Goal: Task Accomplishment & Management: Use online tool/utility

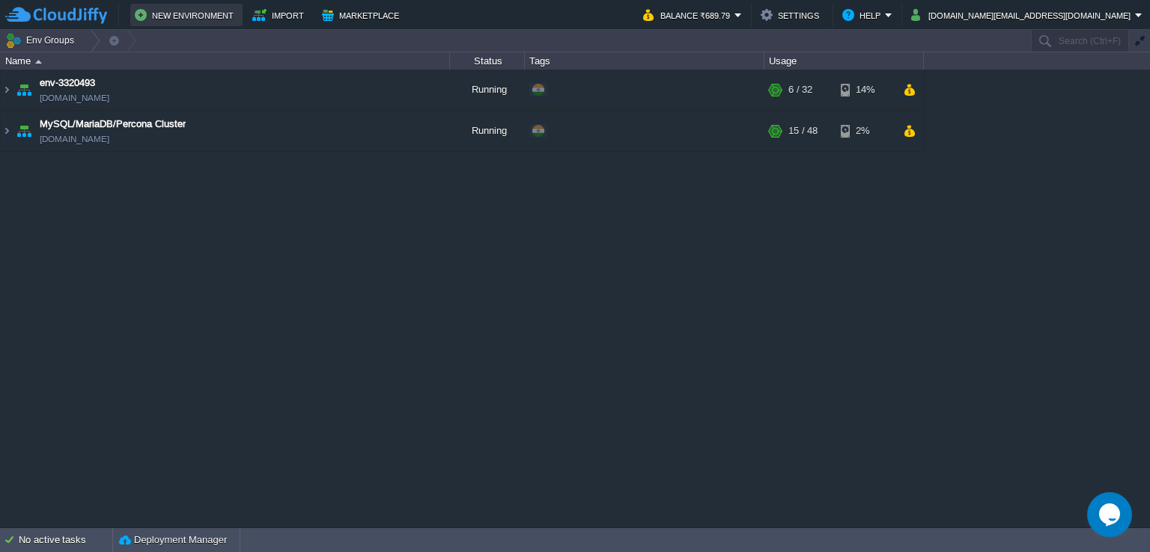
click at [189, 19] on button "New Environment" at bounding box center [186, 15] width 103 height 18
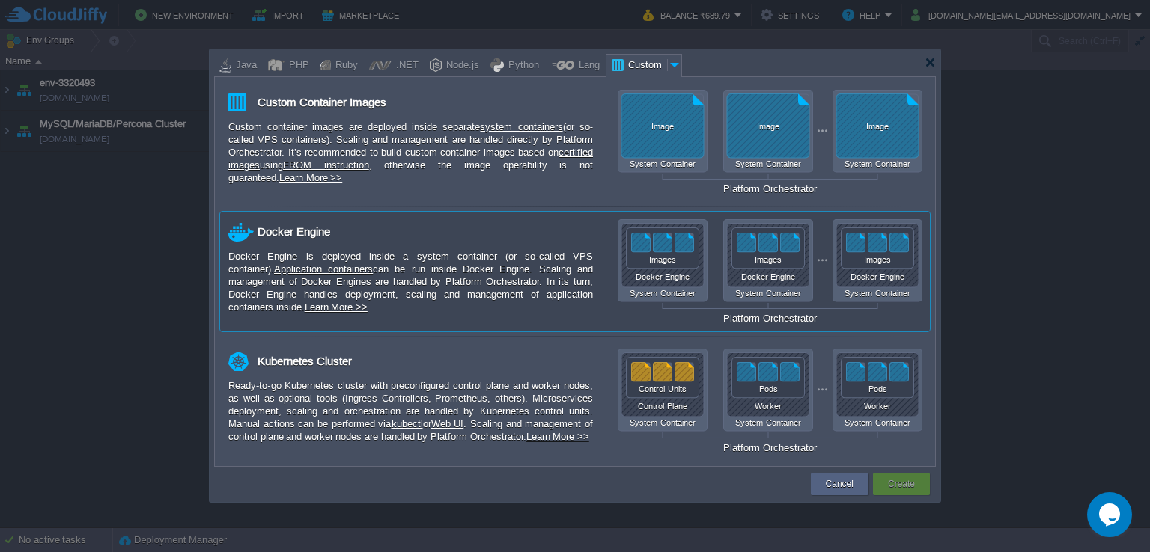
click at [672, 287] on div "Docker Engine System Container Docker Engine System Container Docker Engine Sys…" at bounding box center [769, 271] width 305 height 105
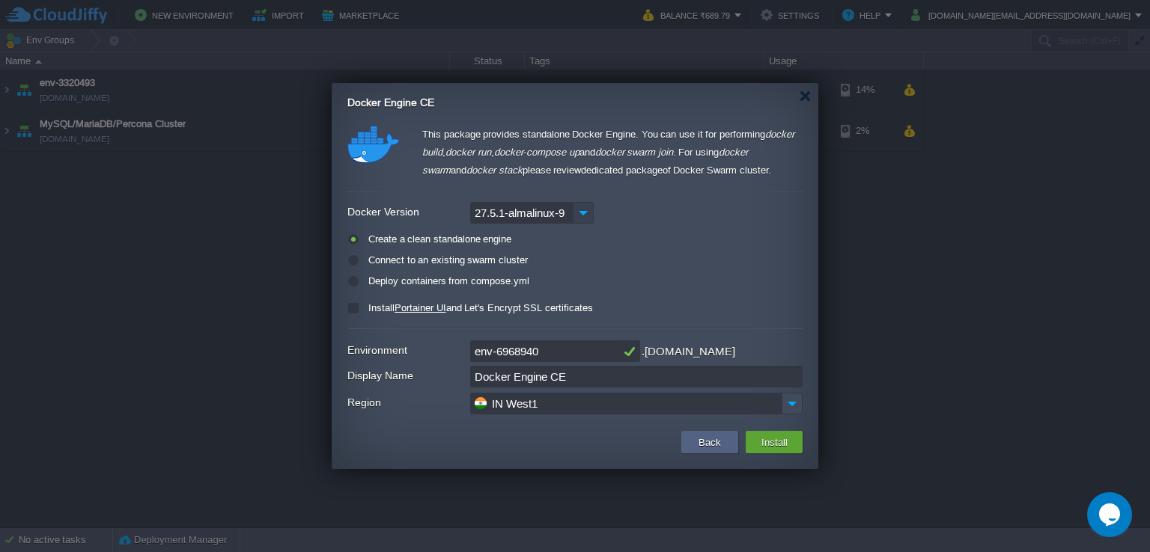
click at [585, 210] on img at bounding box center [583, 213] width 21 height 22
click at [776, 209] on div "27.5.1-almalinux-9" at bounding box center [574, 213] width 455 height 22
click at [568, 351] on input "env-6968940" at bounding box center [545, 352] width 150 height 22
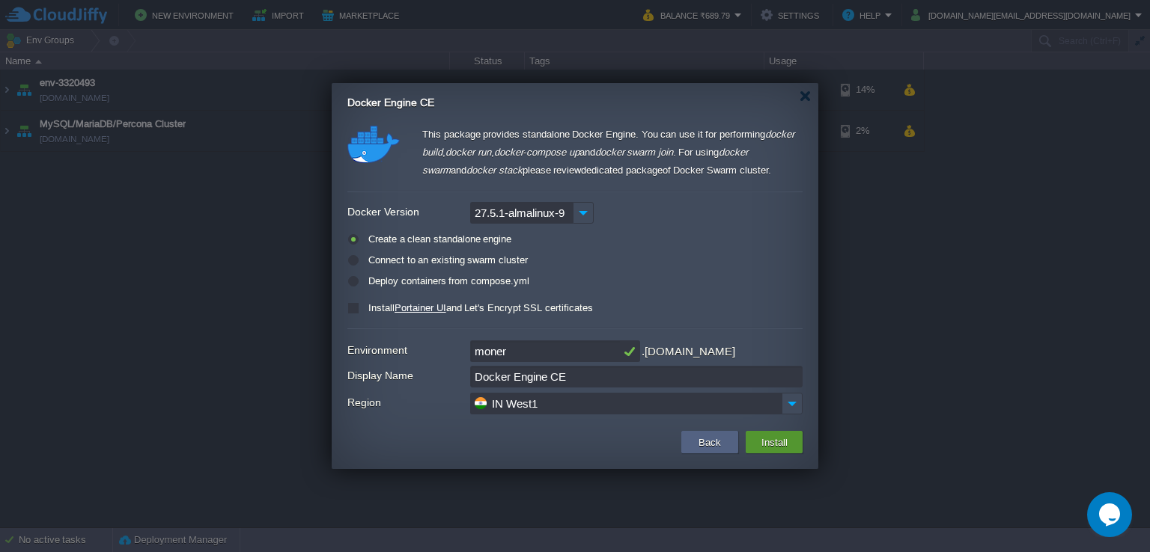
type input "moner"
click at [784, 446] on button "Install" at bounding box center [774, 442] width 35 height 18
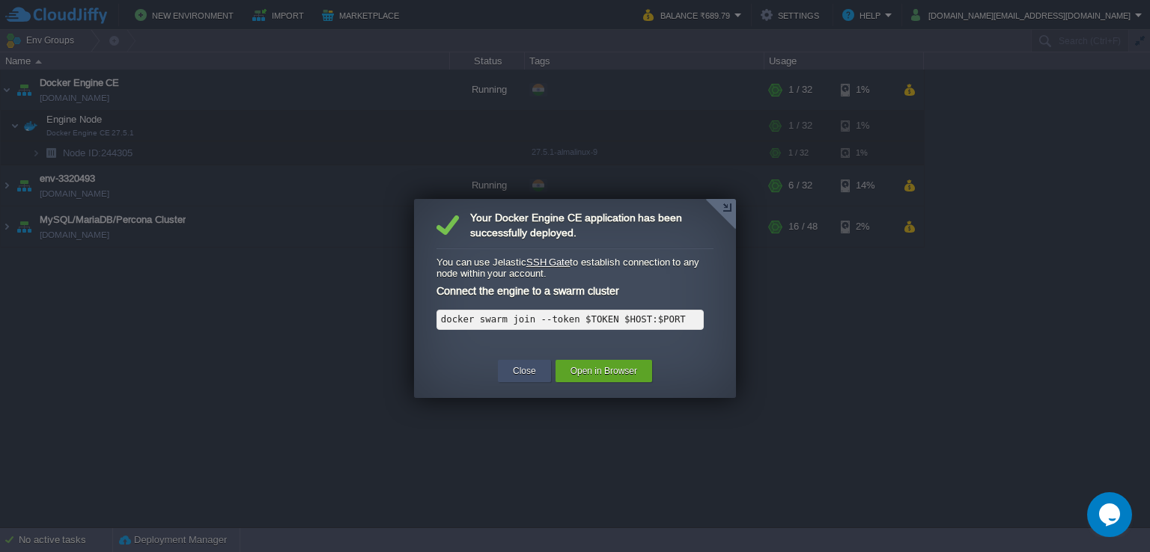
click at [534, 370] on button "Close" at bounding box center [524, 371] width 23 height 15
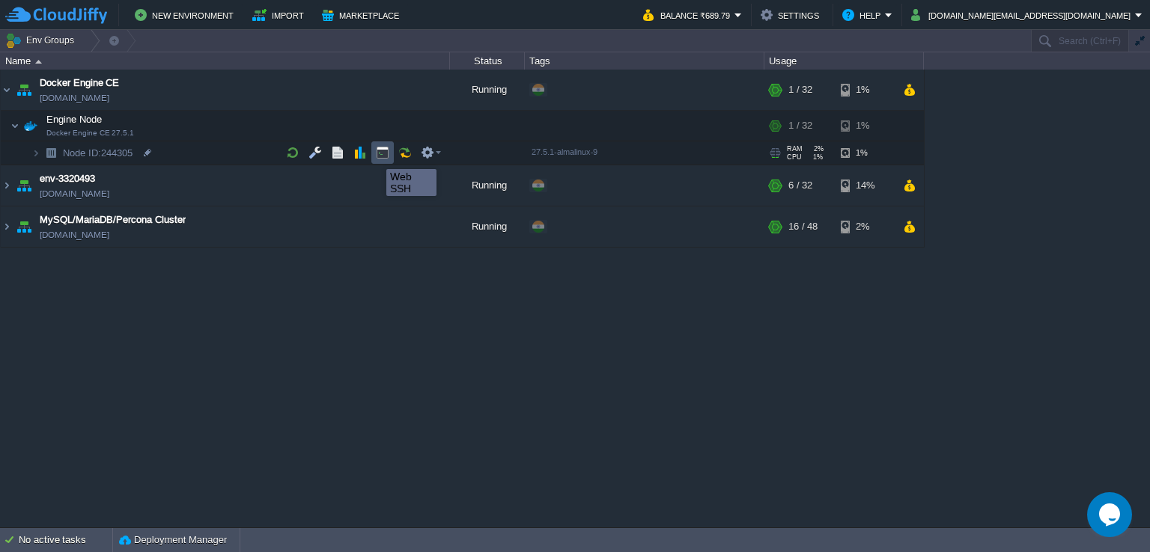
click at [376, 156] on button "button" at bounding box center [382, 152] width 13 height 13
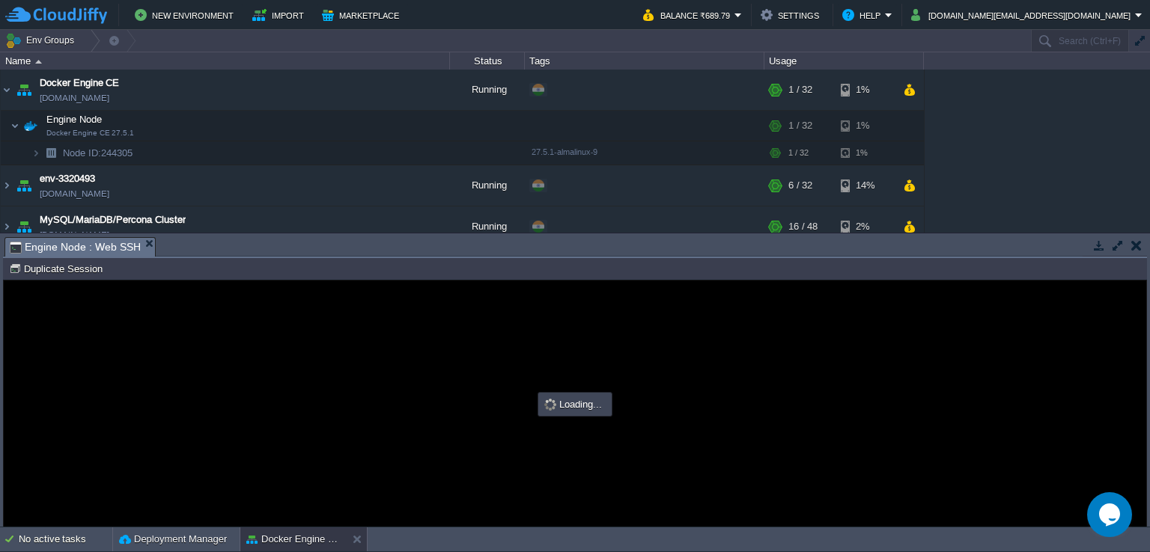
click at [1116, 245] on button "button" at bounding box center [1117, 245] width 13 height 13
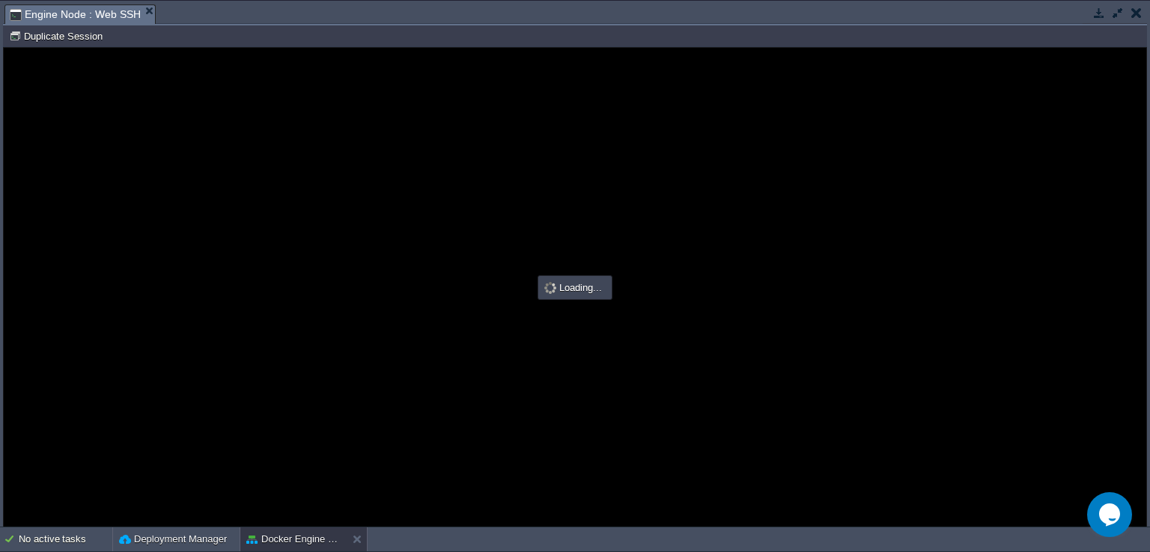
type input "#000000"
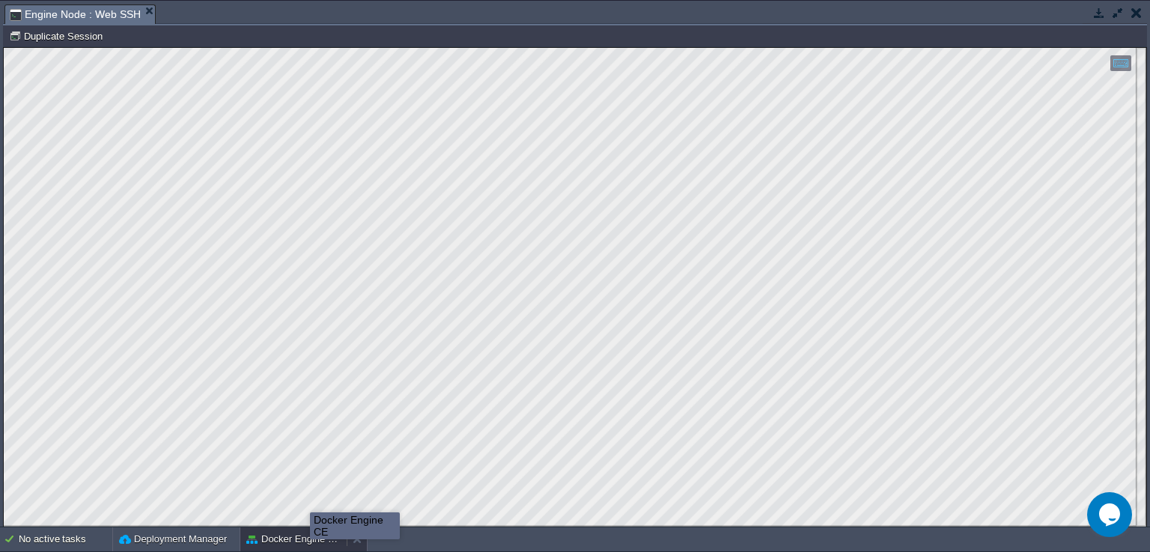
click at [310, 540] on button "Docker Engine CE" at bounding box center [293, 539] width 94 height 15
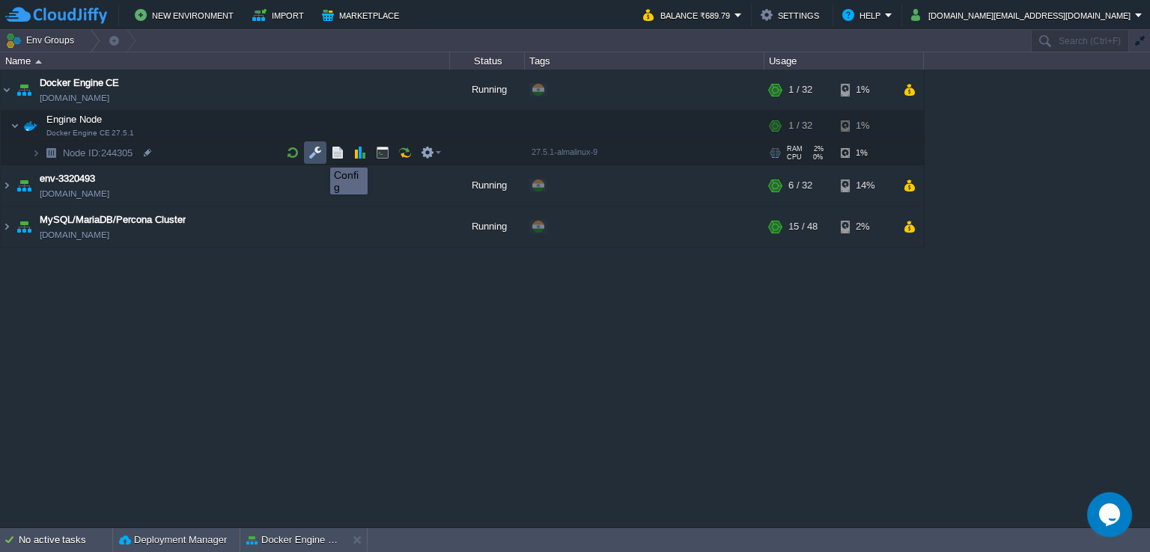
click at [319, 154] on button "button" at bounding box center [314, 152] width 13 height 13
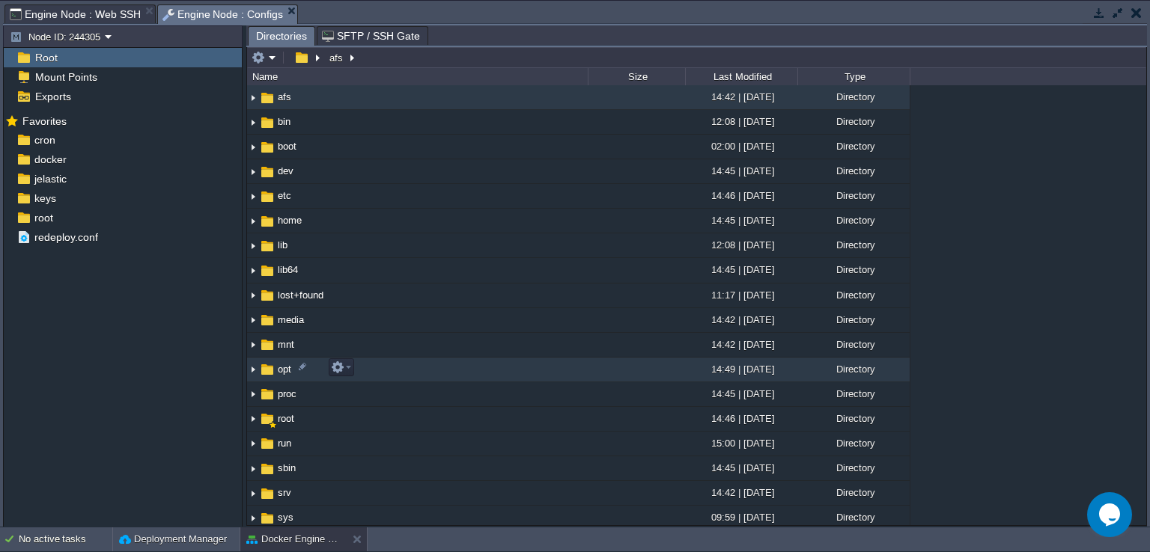
click at [248, 370] on img at bounding box center [253, 370] width 12 height 23
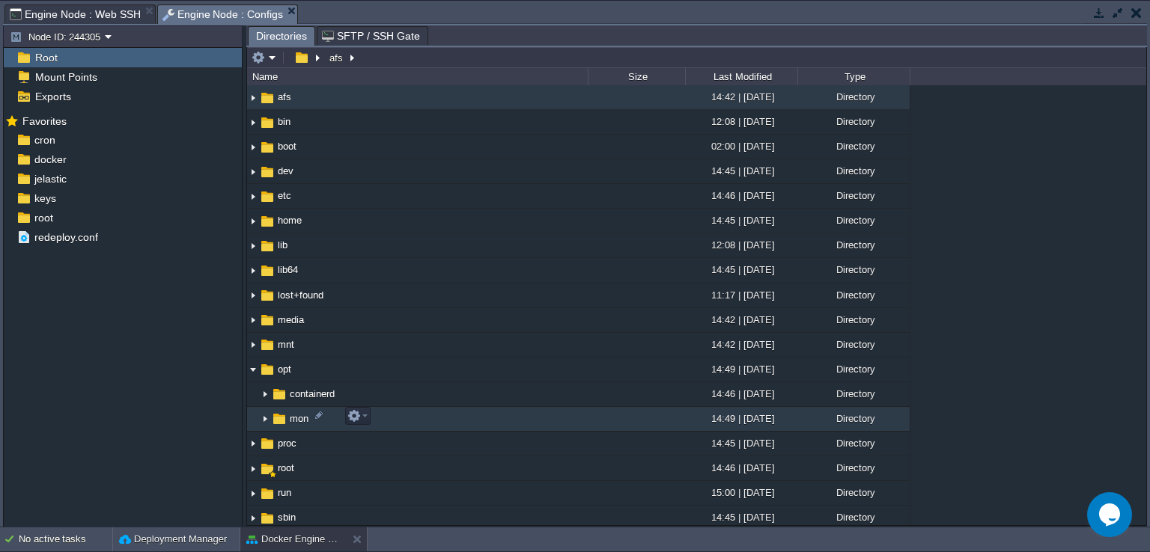
click at [262, 418] on img at bounding box center [265, 419] width 12 height 23
click at [367, 422] on em at bounding box center [357, 415] width 20 height 13
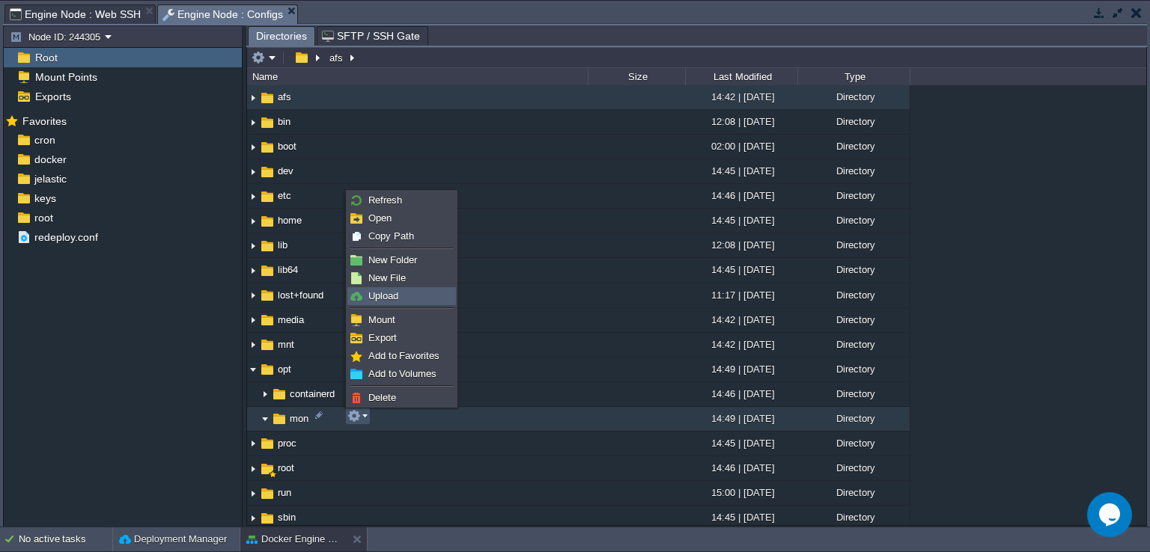
click at [409, 297] on link "Upload" at bounding box center [401, 296] width 107 height 16
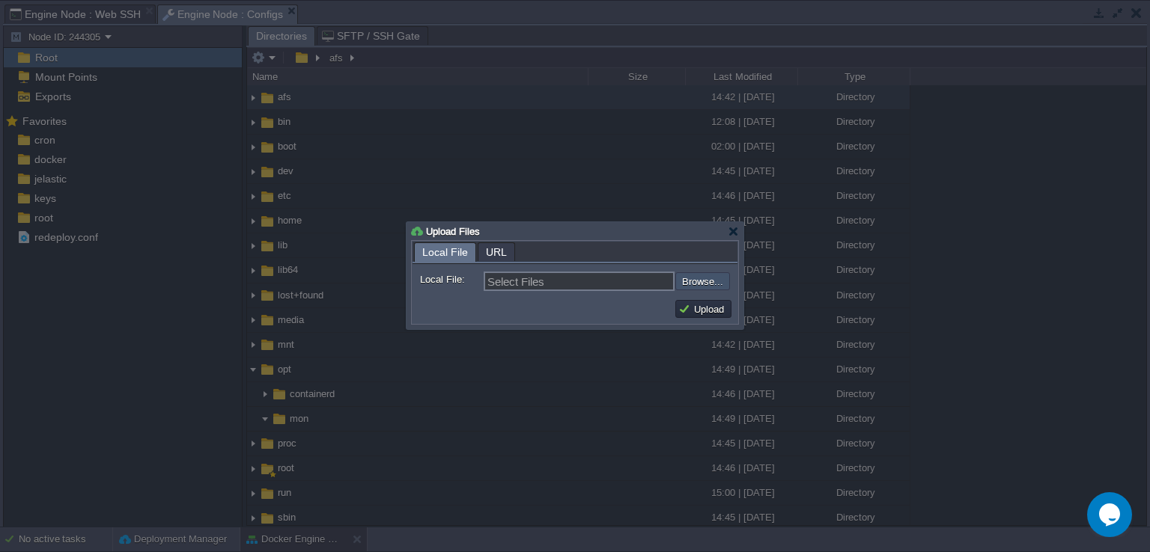
click at [705, 284] on input "file" at bounding box center [634, 281] width 189 height 18
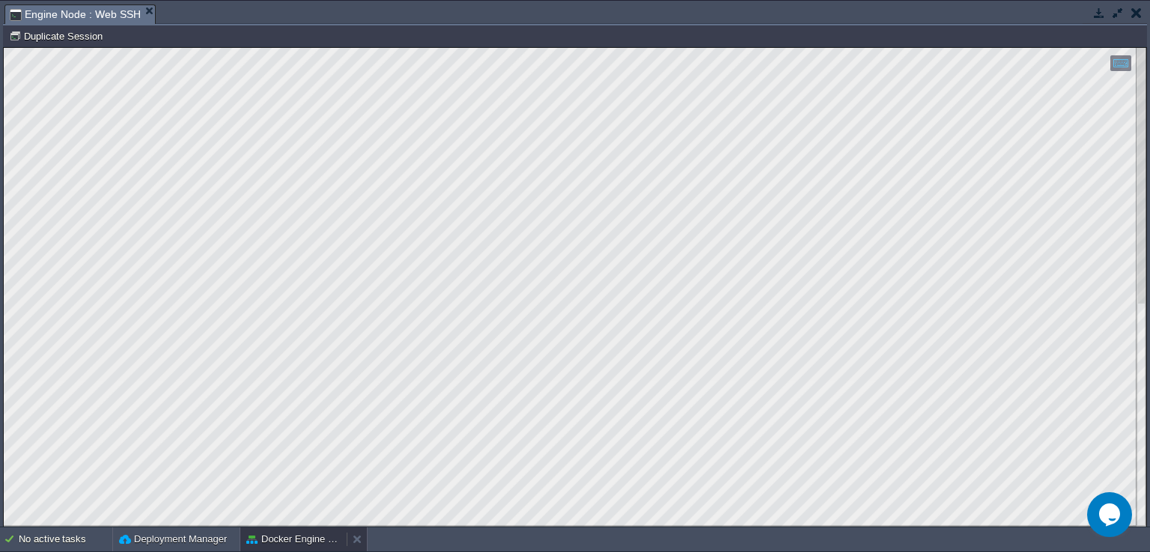
click at [286, 537] on button "Docker Engine CE" at bounding box center [293, 539] width 94 height 15
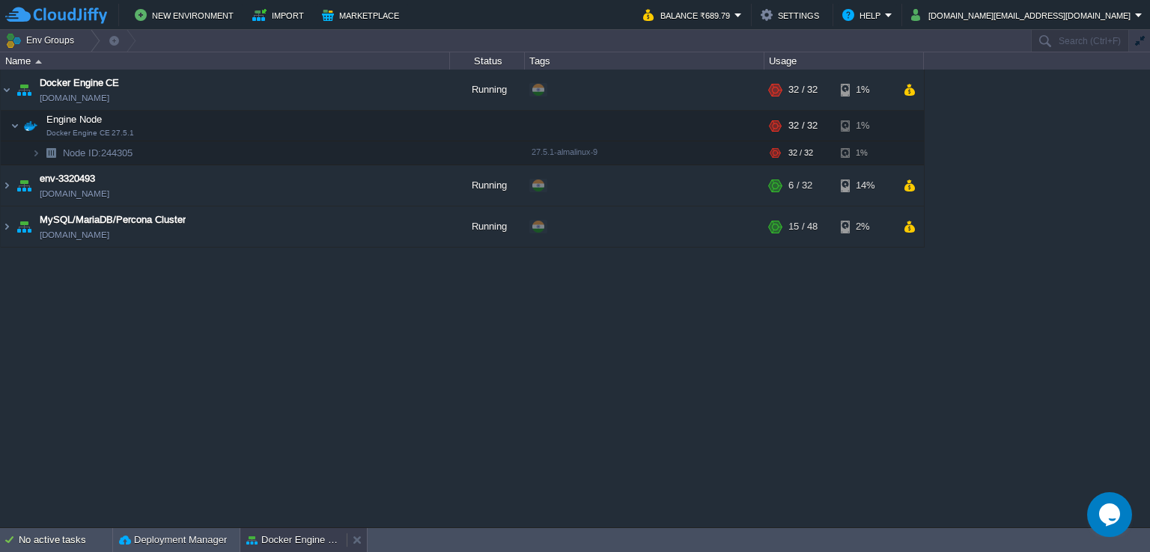
click at [288, 534] on button "Docker Engine CE" at bounding box center [293, 540] width 94 height 15
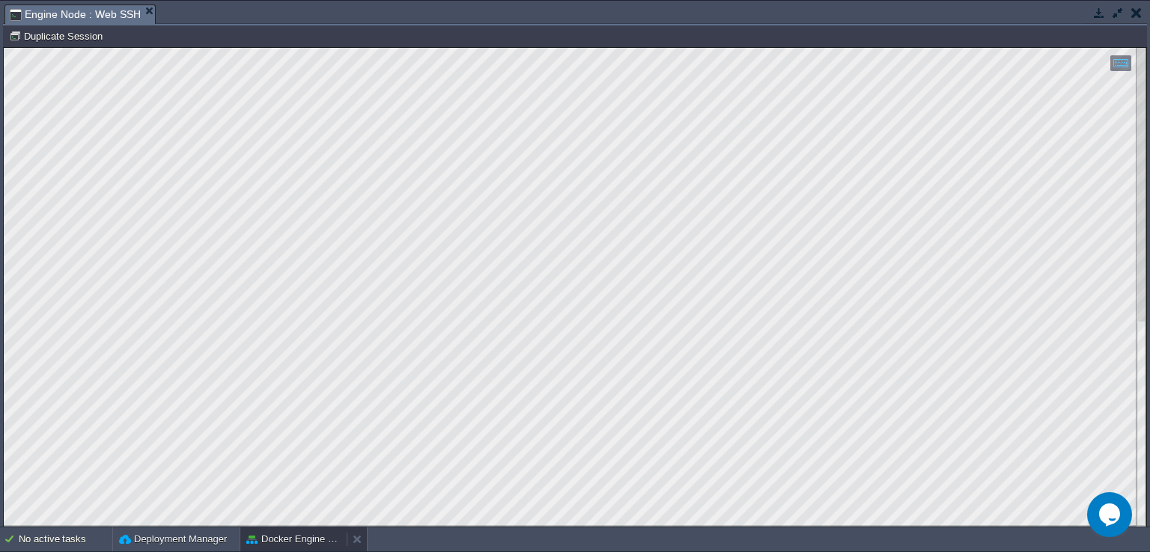
click at [287, 543] on button "Docker Engine CE" at bounding box center [293, 539] width 94 height 15
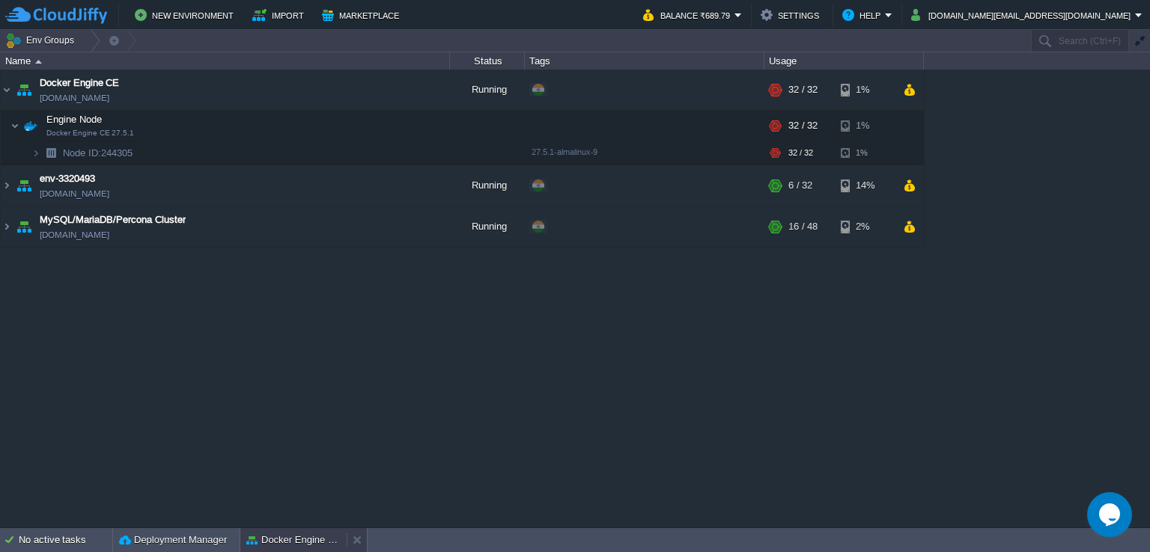
click at [287, 543] on button "Docker Engine CE" at bounding box center [293, 540] width 94 height 15
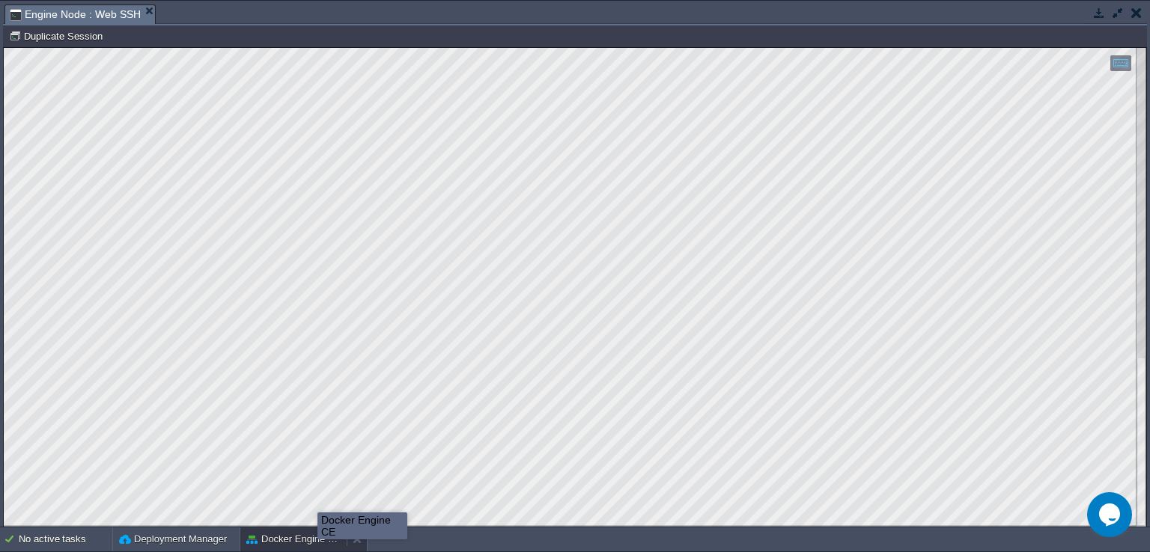
click at [317, 540] on button "Docker Engine CE" at bounding box center [293, 539] width 94 height 15
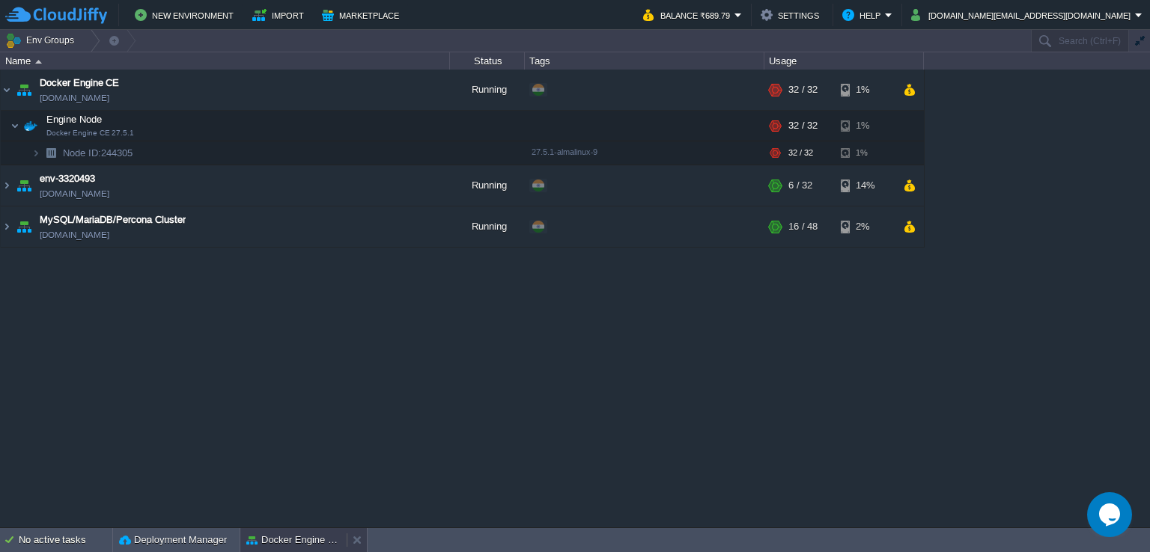
click at [317, 540] on button "Docker Engine CE" at bounding box center [293, 540] width 94 height 15
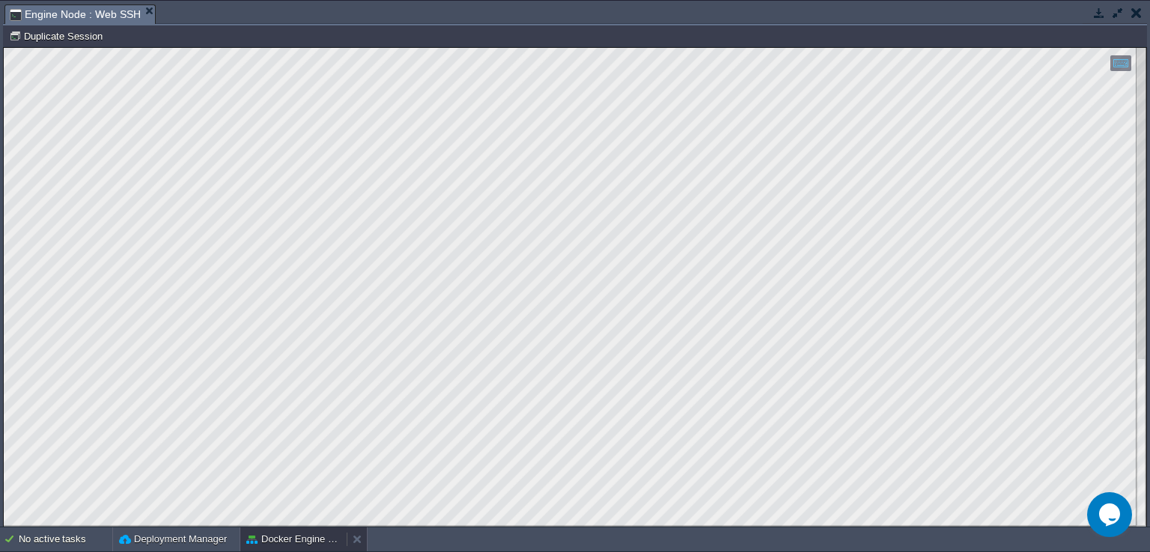
click at [300, 537] on button "Docker Engine CE" at bounding box center [293, 539] width 94 height 15
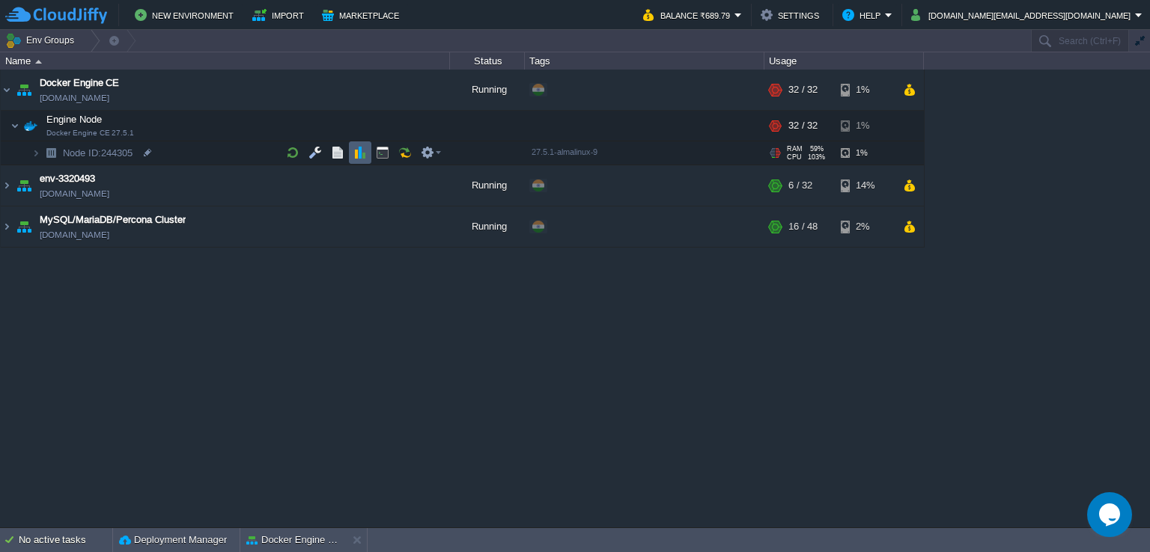
click at [350, 149] on td at bounding box center [360, 152] width 22 height 22
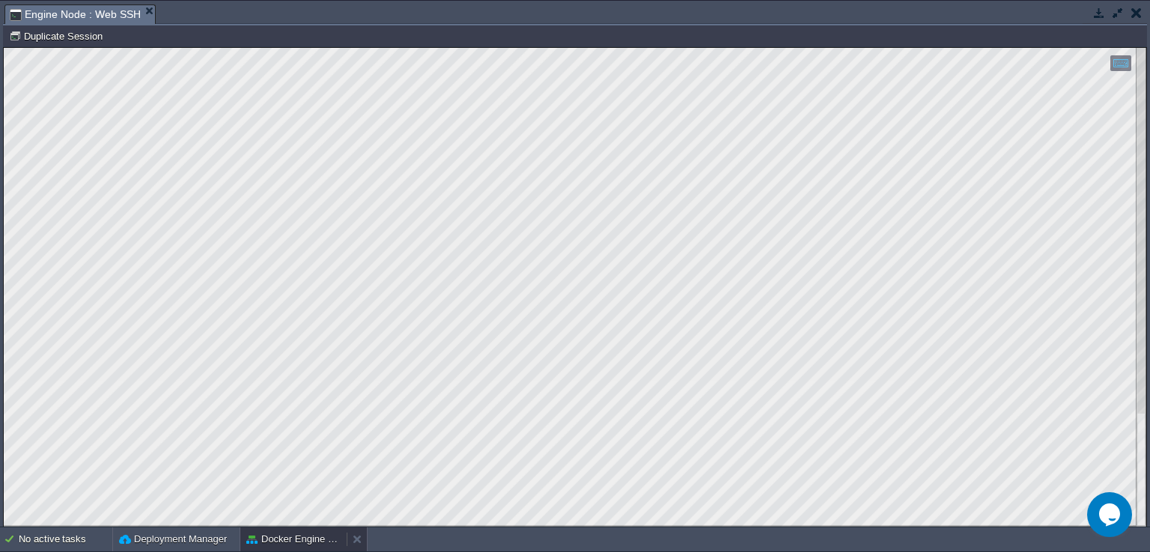
click at [305, 543] on button "Docker Engine CE" at bounding box center [293, 539] width 94 height 15
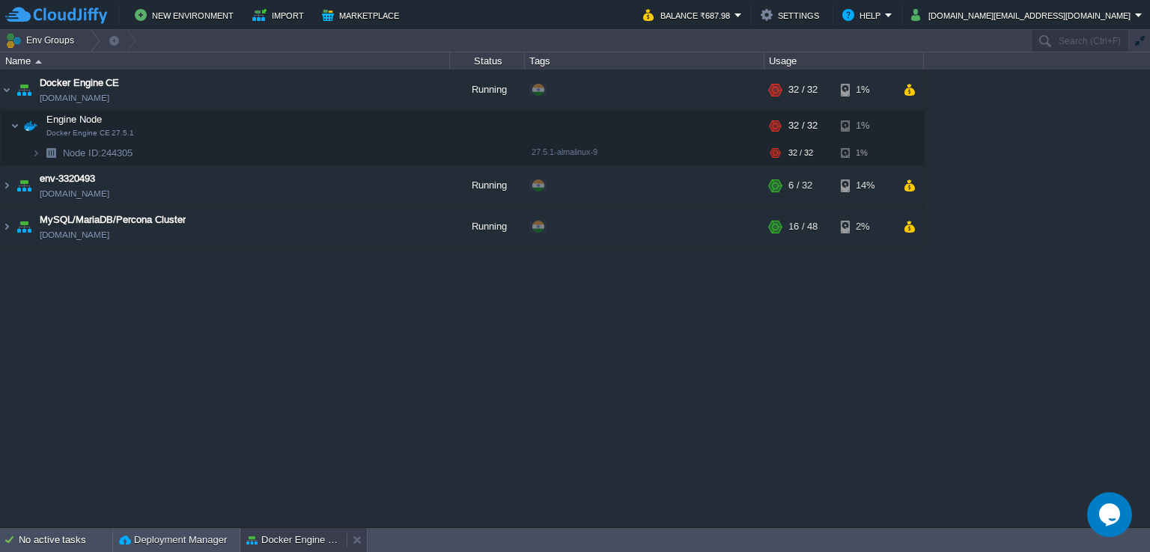
click at [292, 534] on button "Docker Engine CE" at bounding box center [293, 540] width 94 height 15
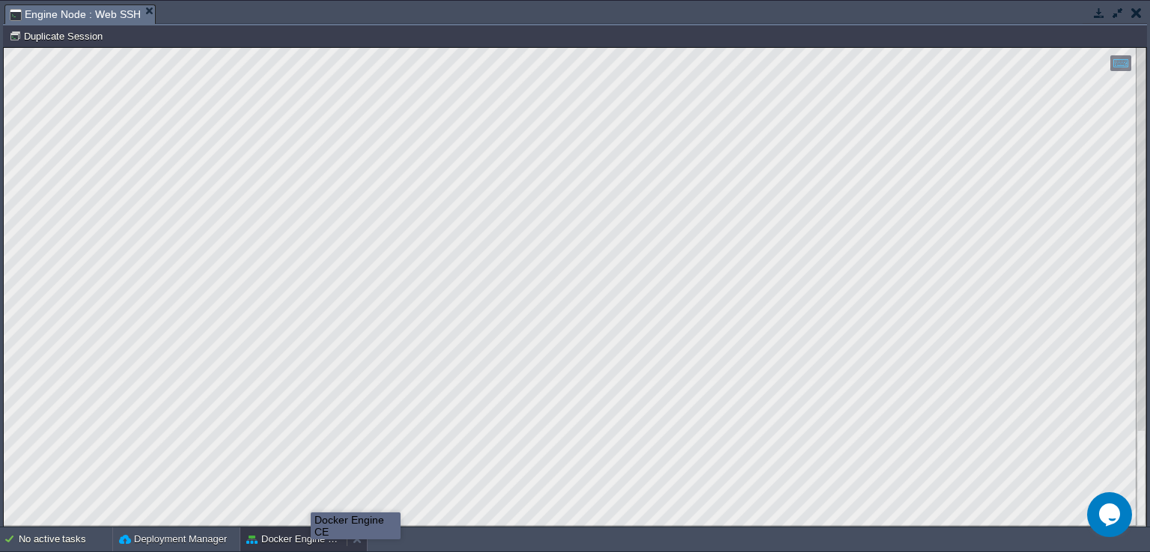
click at [307, 534] on button "Docker Engine CE" at bounding box center [293, 539] width 94 height 15
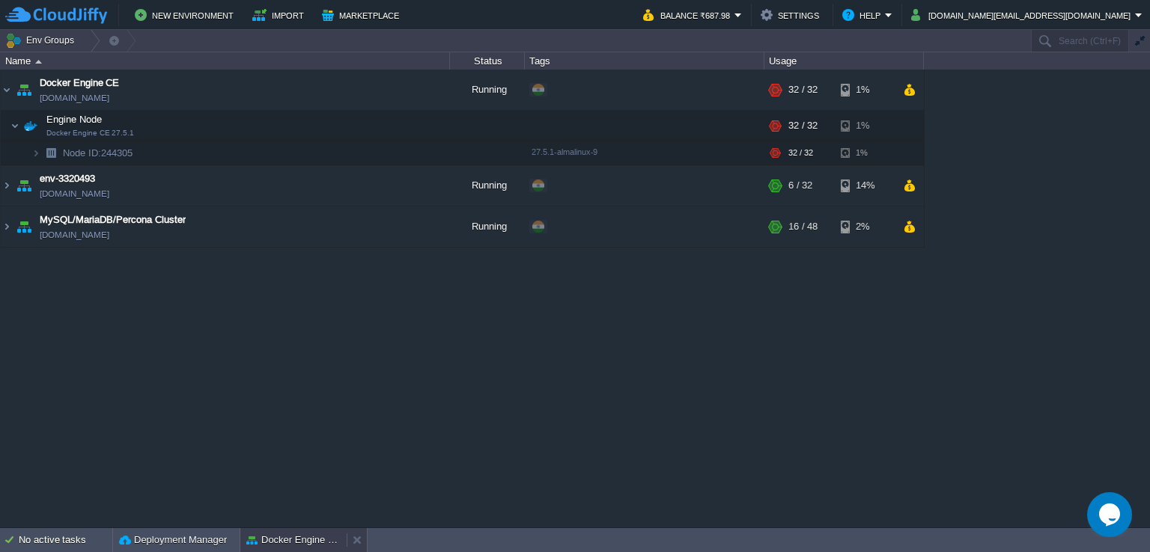
click at [305, 543] on button "Docker Engine CE" at bounding box center [293, 540] width 94 height 15
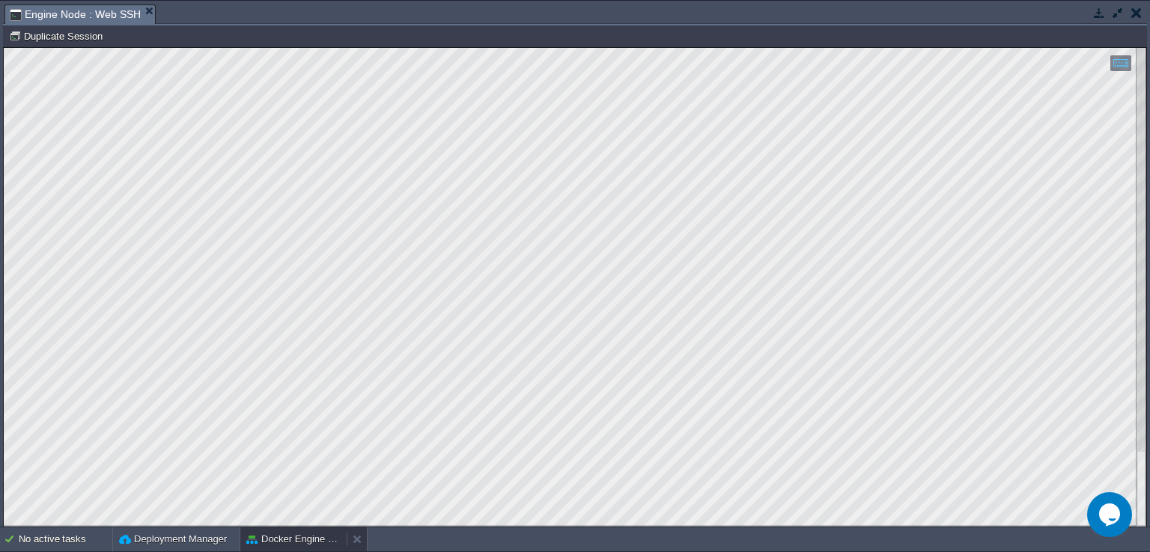
click at [305, 543] on button "Docker Engine CE" at bounding box center [293, 539] width 94 height 15
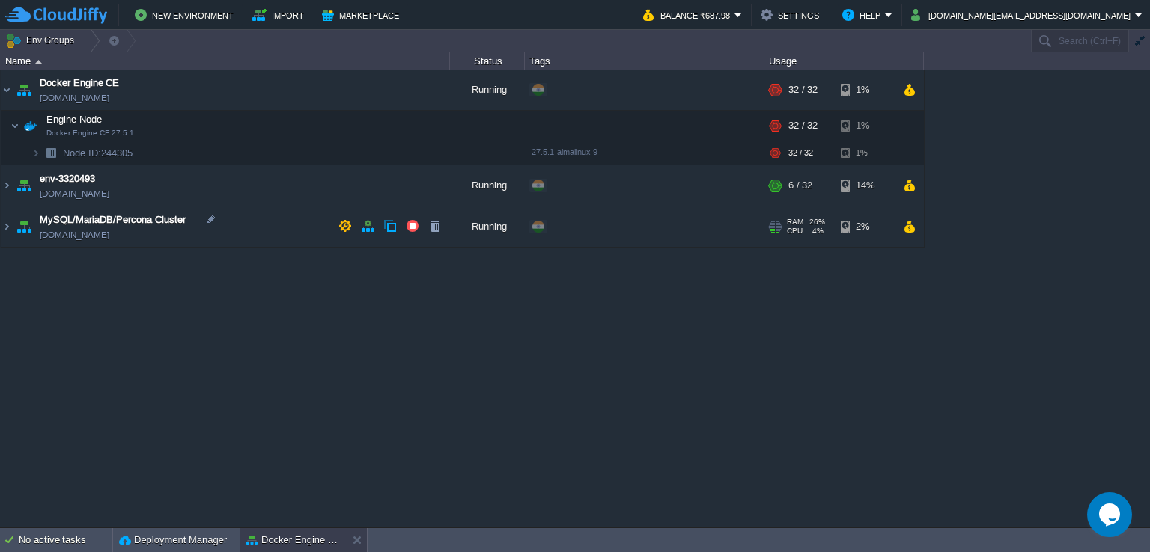
click at [301, 537] on button "Docker Engine CE" at bounding box center [293, 540] width 94 height 15
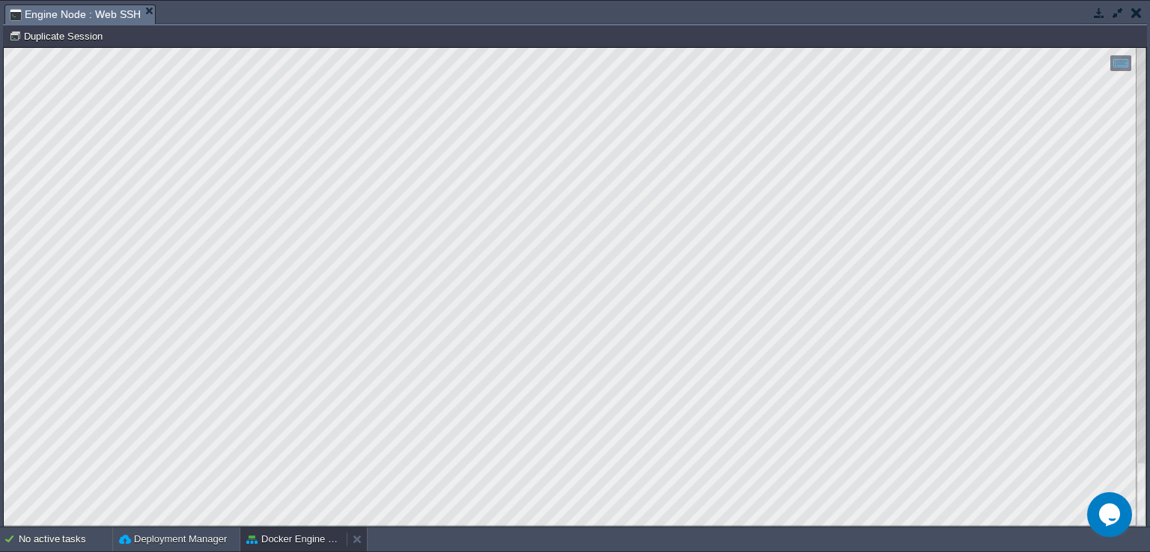
click at [302, 543] on button "Docker Engine CE" at bounding box center [293, 539] width 94 height 15
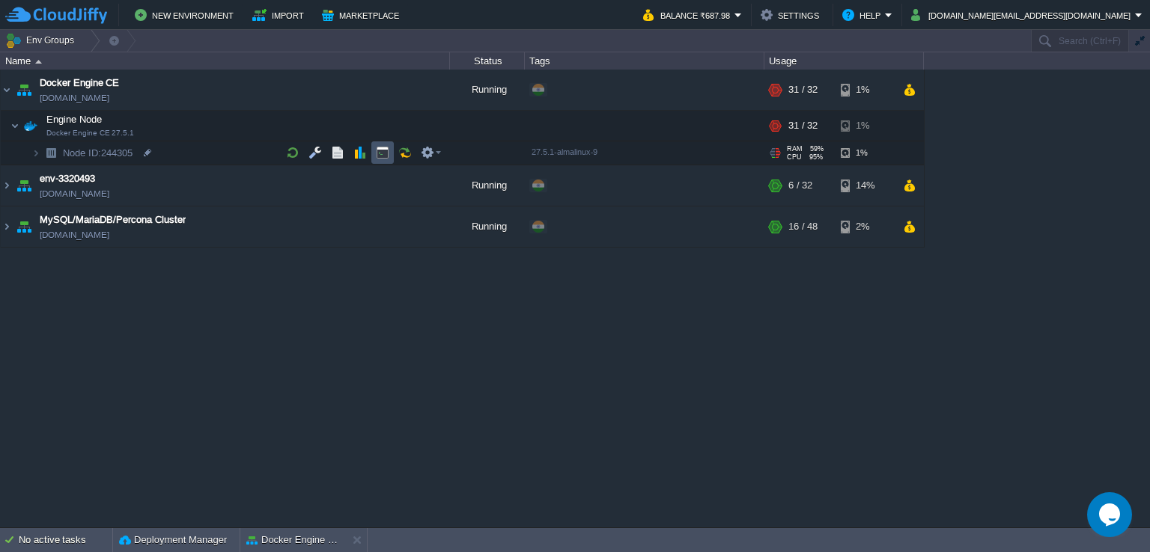
click at [382, 150] on button "button" at bounding box center [382, 152] width 13 height 13
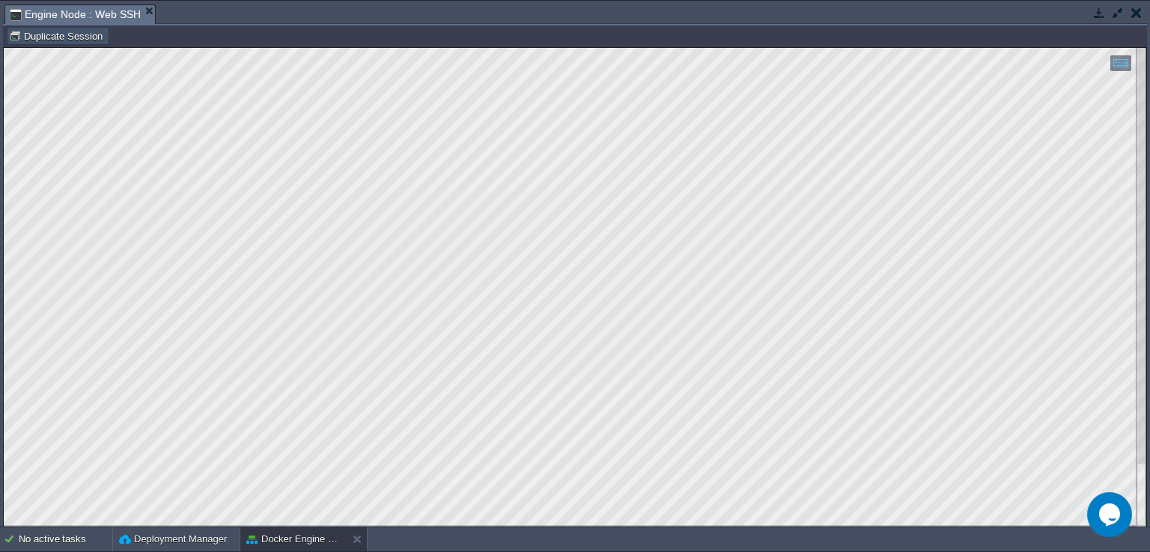
click at [63, 35] on button "Duplicate Session" at bounding box center [58, 35] width 98 height 13
click at [94, 6] on span "Engine Node : Web SSH" at bounding box center [75, 14] width 131 height 19
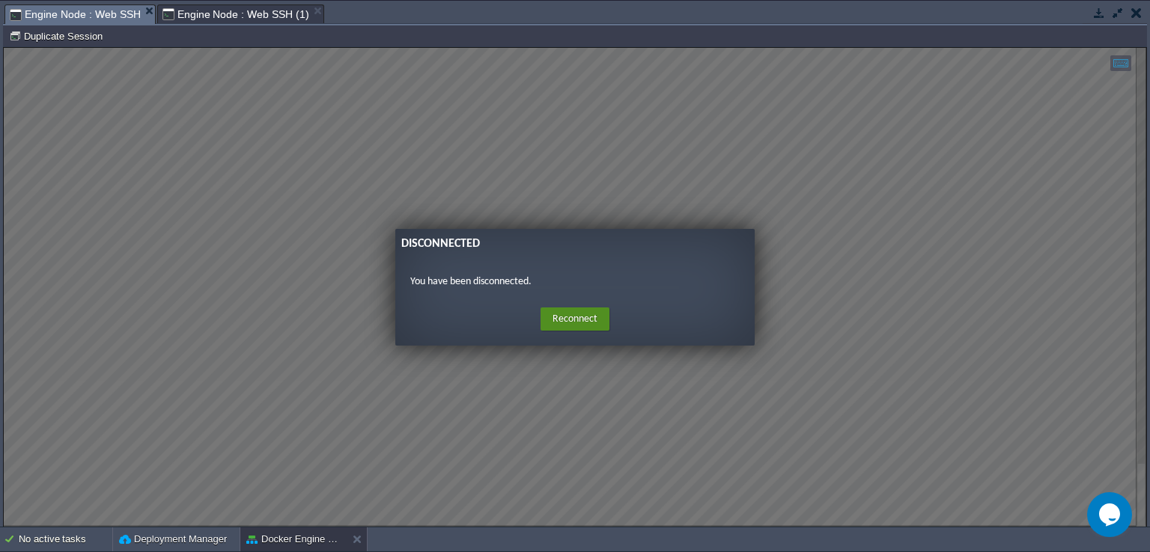
click at [579, 321] on button "Reconnect" at bounding box center [574, 320] width 69 height 24
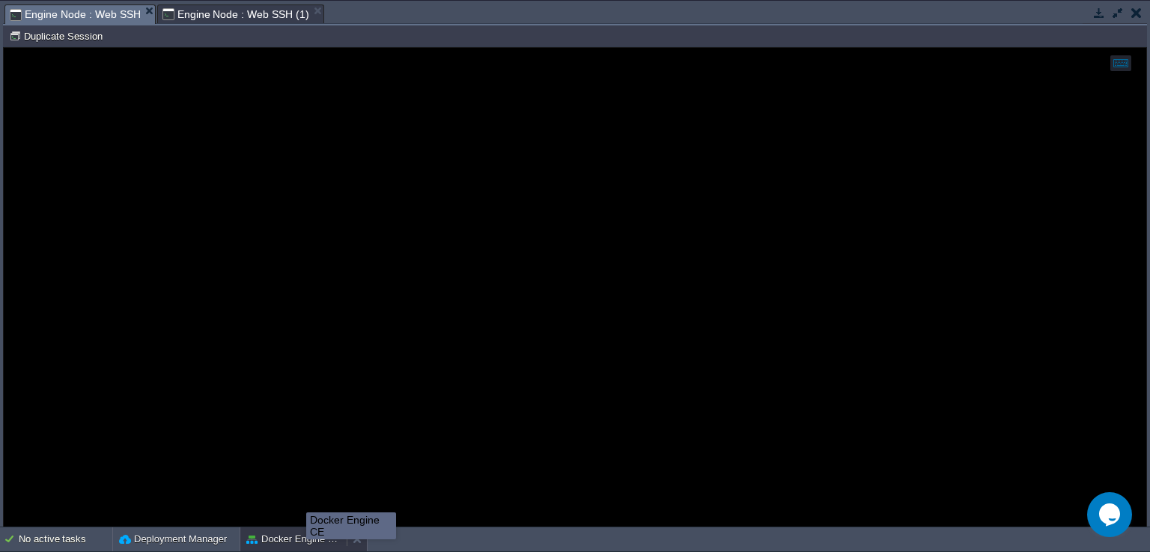
click at [306, 540] on button "Docker Engine CE" at bounding box center [293, 539] width 94 height 15
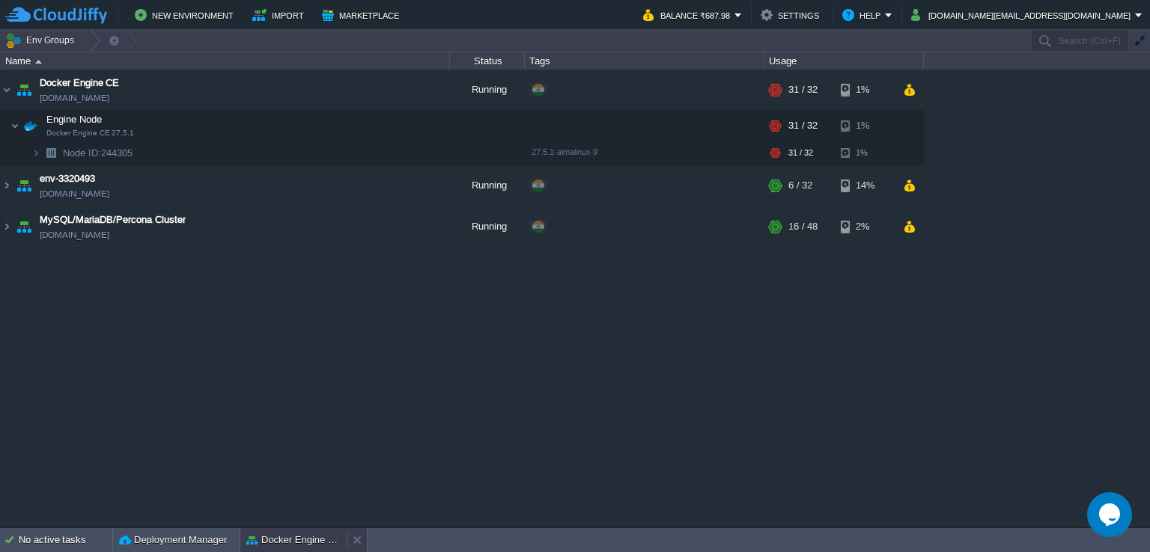
click at [306, 540] on button "Docker Engine CE" at bounding box center [293, 540] width 94 height 15
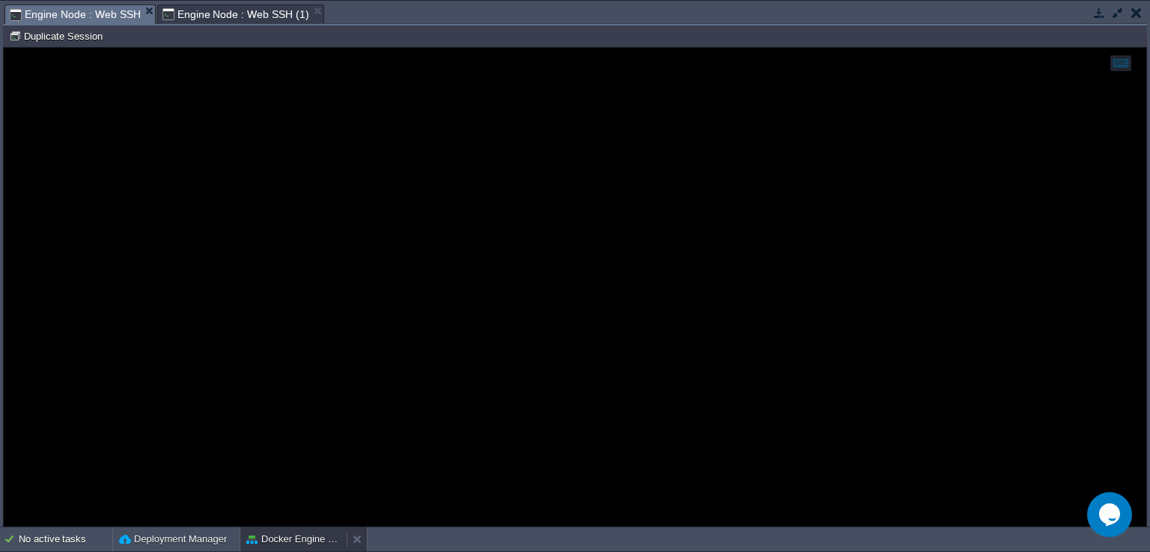
click at [306, 540] on button "Docker Engine CE" at bounding box center [293, 539] width 94 height 15
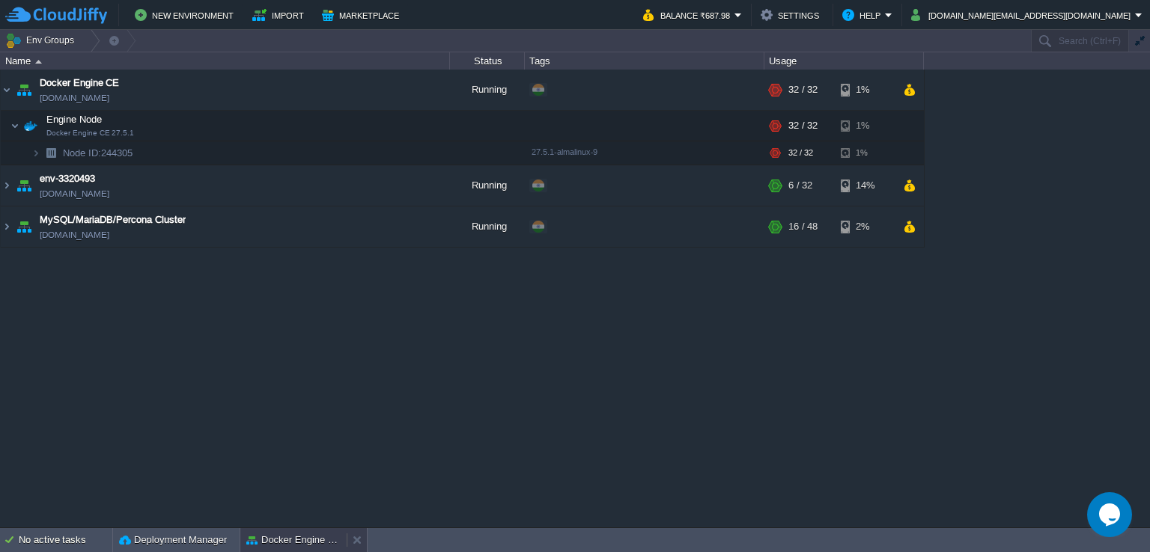
click at [306, 540] on button "Docker Engine CE" at bounding box center [293, 540] width 94 height 15
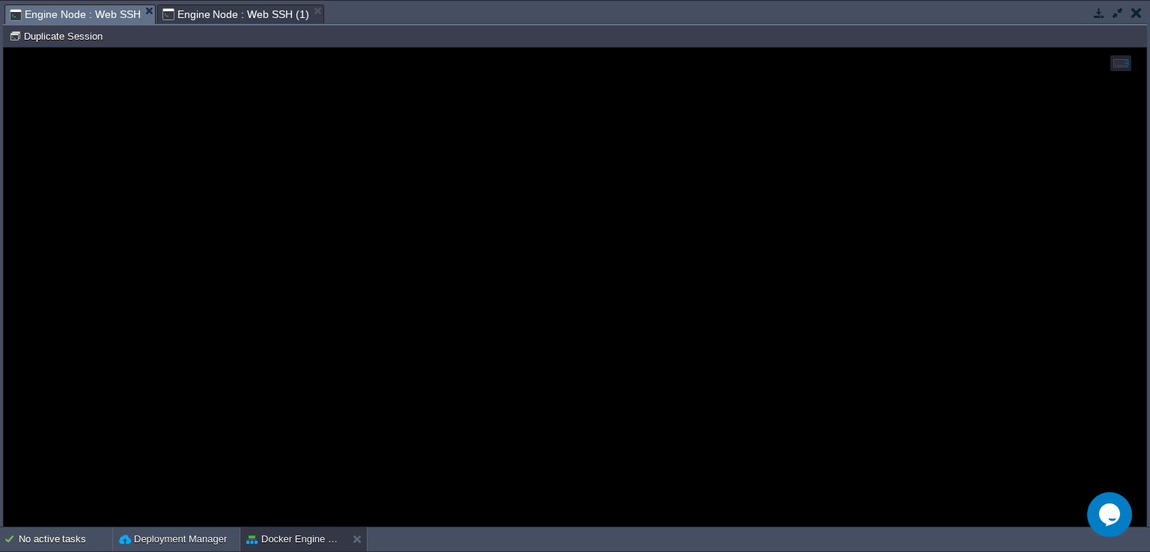
type input "#000000"
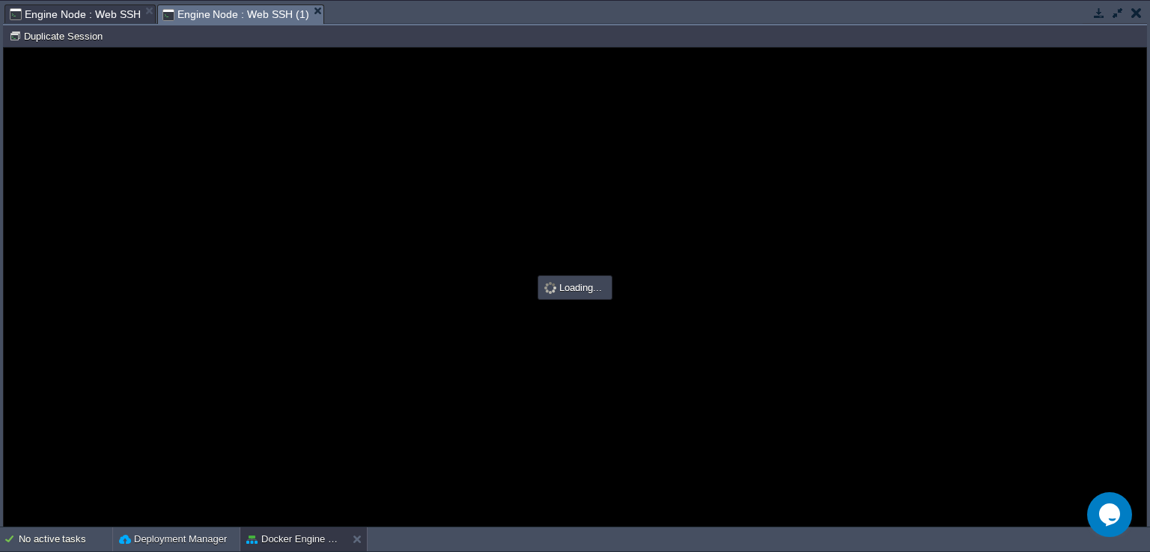
click at [219, 9] on span "Engine Node : Web SSH (1)" at bounding box center [235, 14] width 147 height 19
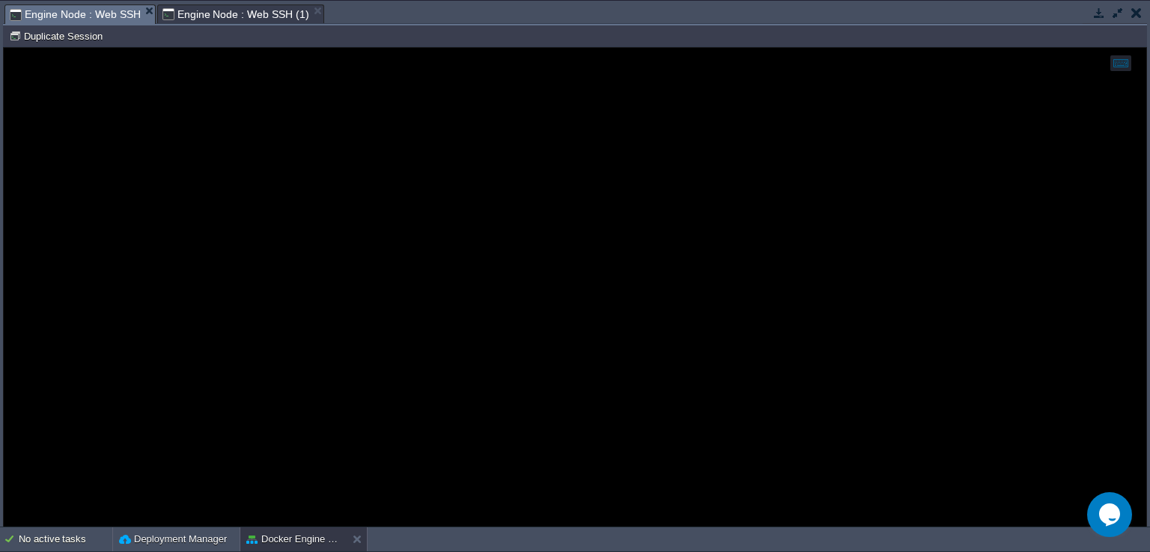
click at [91, 19] on span "Engine Node : Web SSH" at bounding box center [75, 14] width 131 height 19
click at [242, 222] on div at bounding box center [575, 287] width 1142 height 479
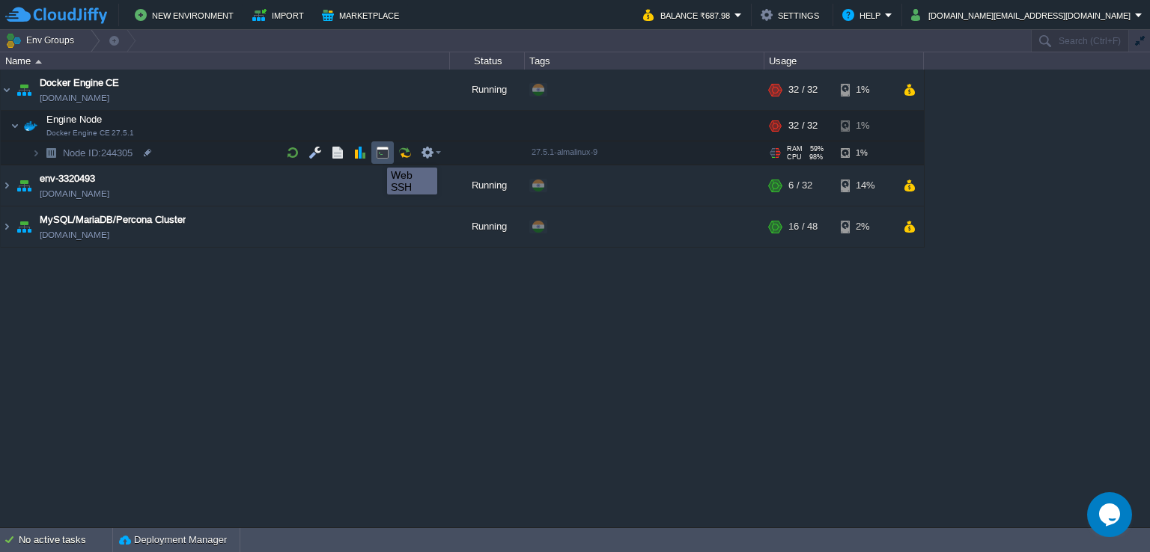
click at [376, 154] on button "button" at bounding box center [382, 152] width 13 height 13
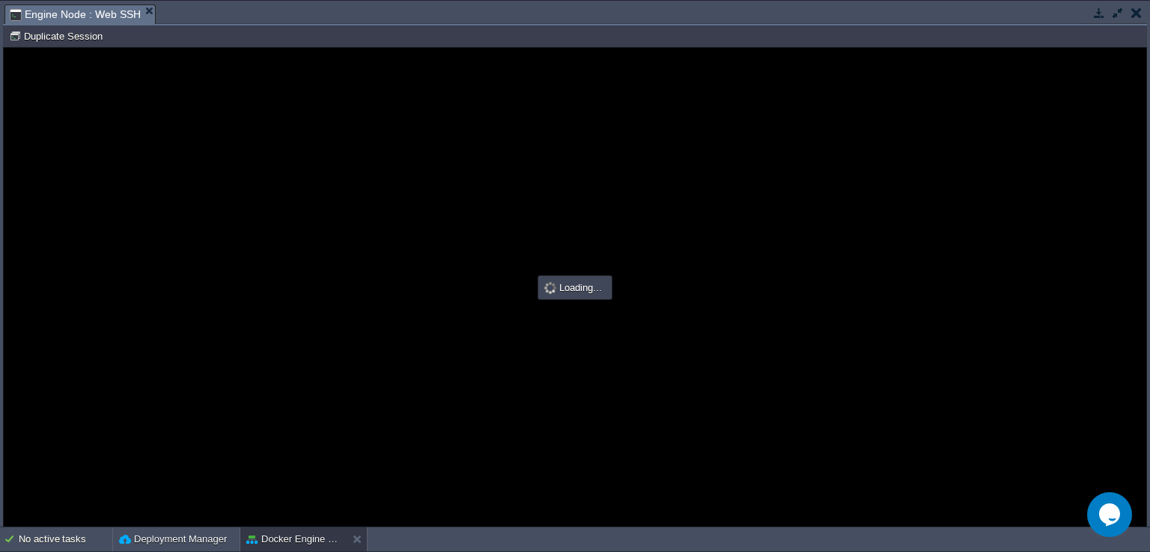
type input "#000000"
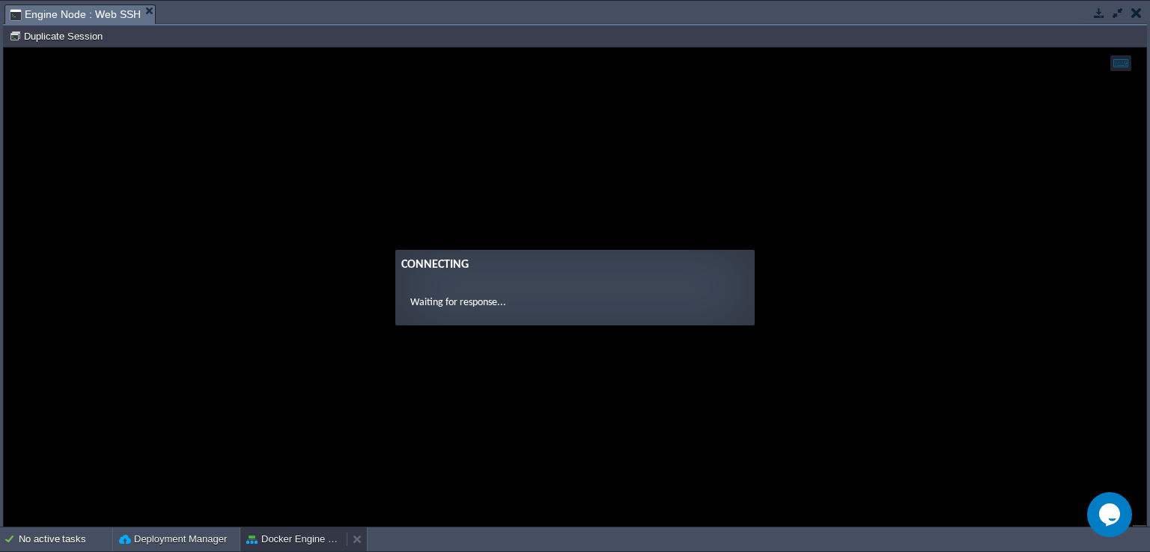
click at [304, 541] on button "Docker Engine CE" at bounding box center [293, 539] width 94 height 15
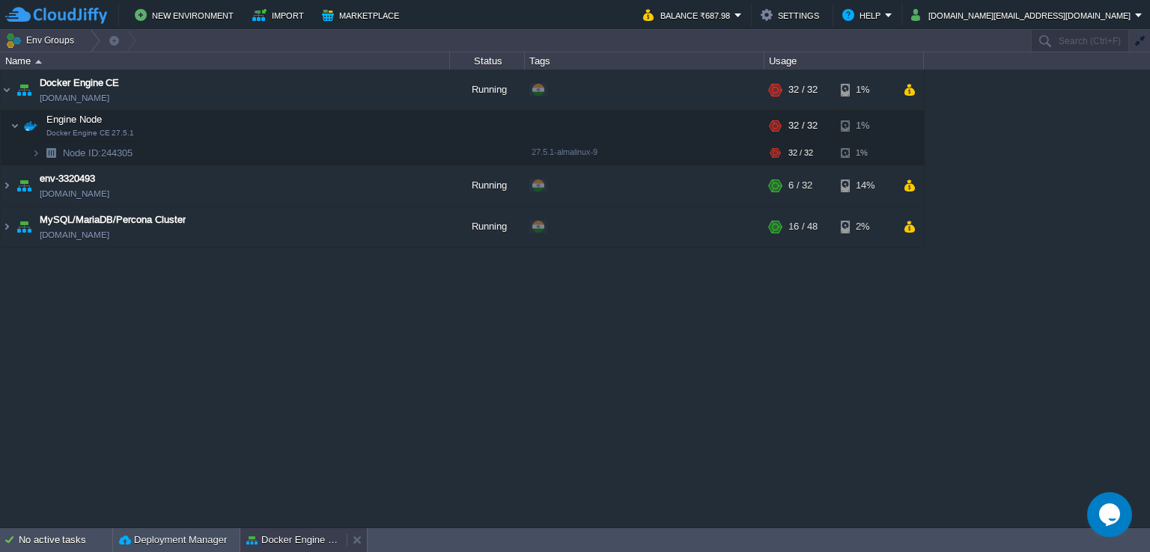
click at [304, 541] on button "Docker Engine CE" at bounding box center [293, 540] width 94 height 15
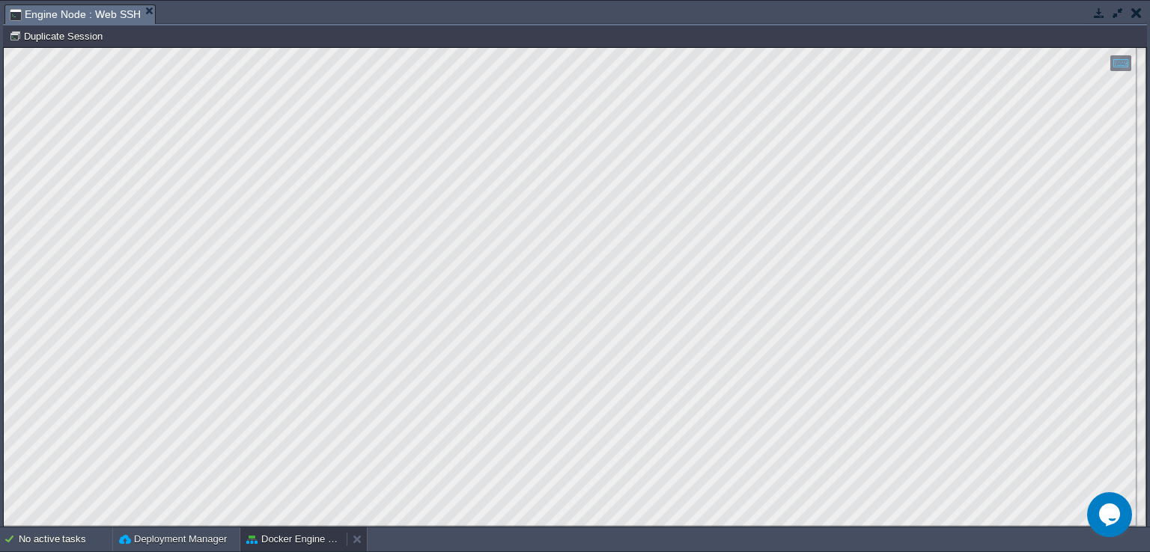
click at [246, 532] on button "Docker Engine CE" at bounding box center [293, 539] width 94 height 15
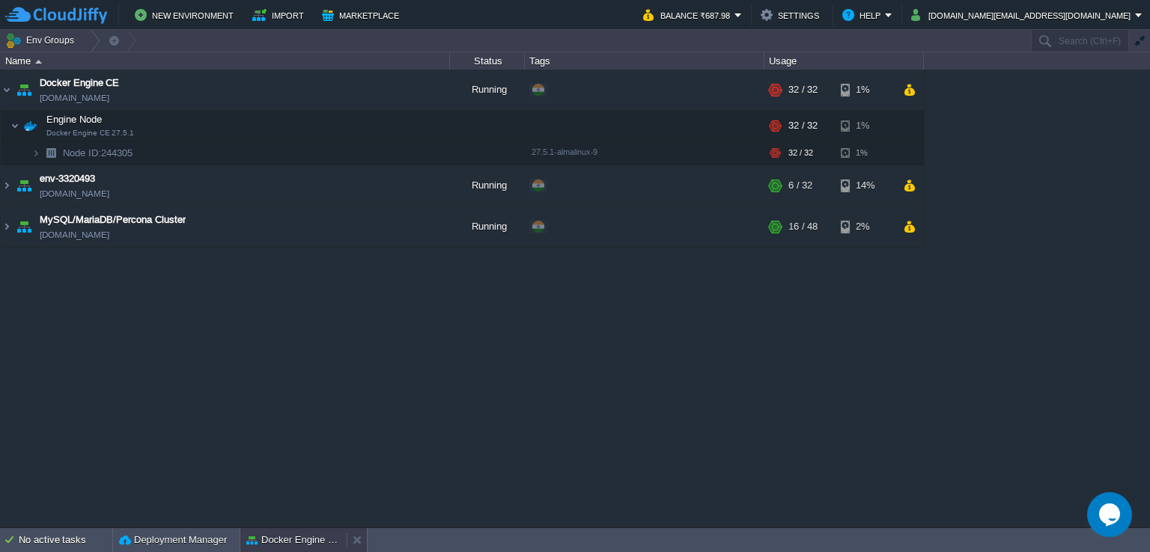
click at [304, 541] on button "Docker Engine CE" at bounding box center [293, 540] width 94 height 15
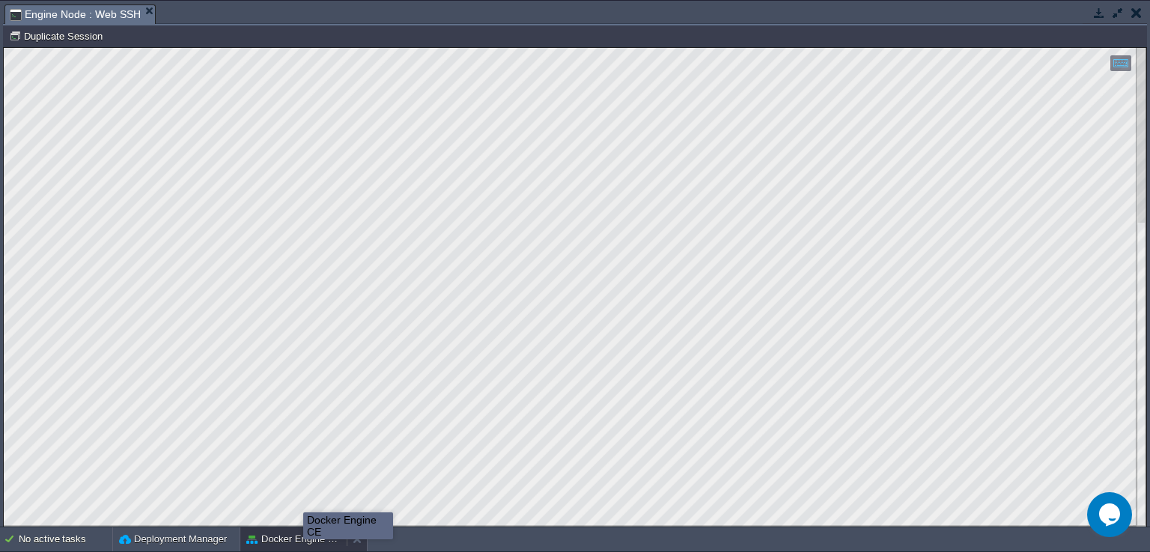
click at [303, 536] on button "Docker Engine CE" at bounding box center [293, 539] width 94 height 15
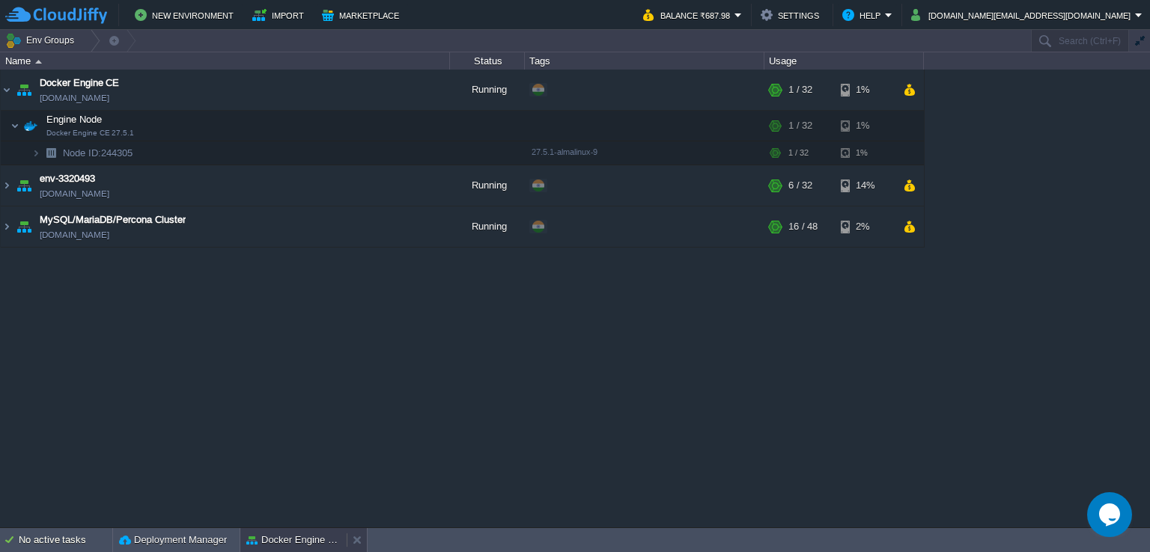
click at [303, 536] on button "Docker Engine CE" at bounding box center [293, 540] width 94 height 15
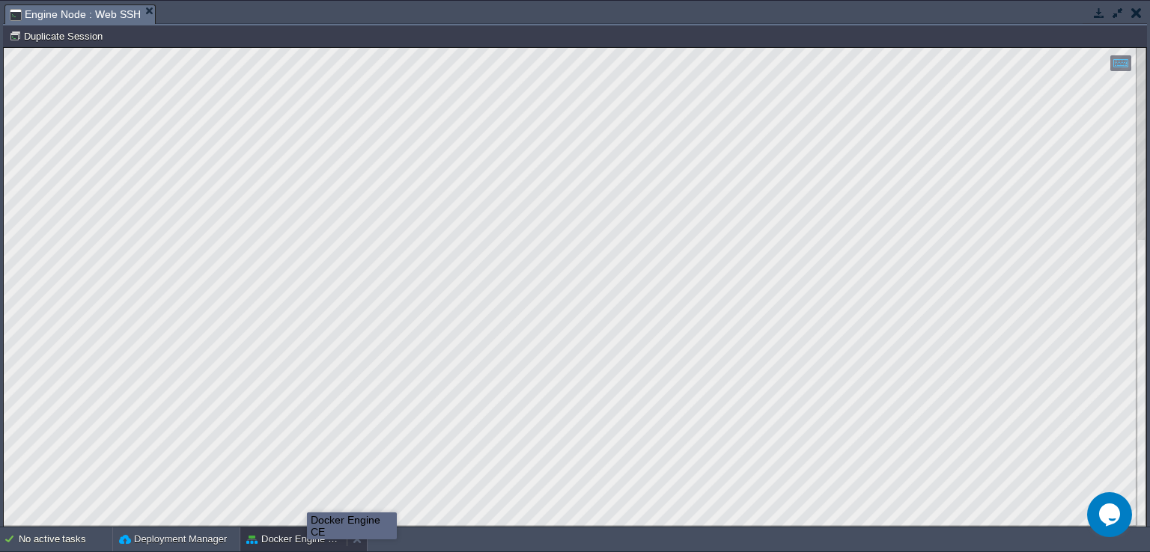
click at [307, 540] on button "Docker Engine CE" at bounding box center [293, 539] width 94 height 15
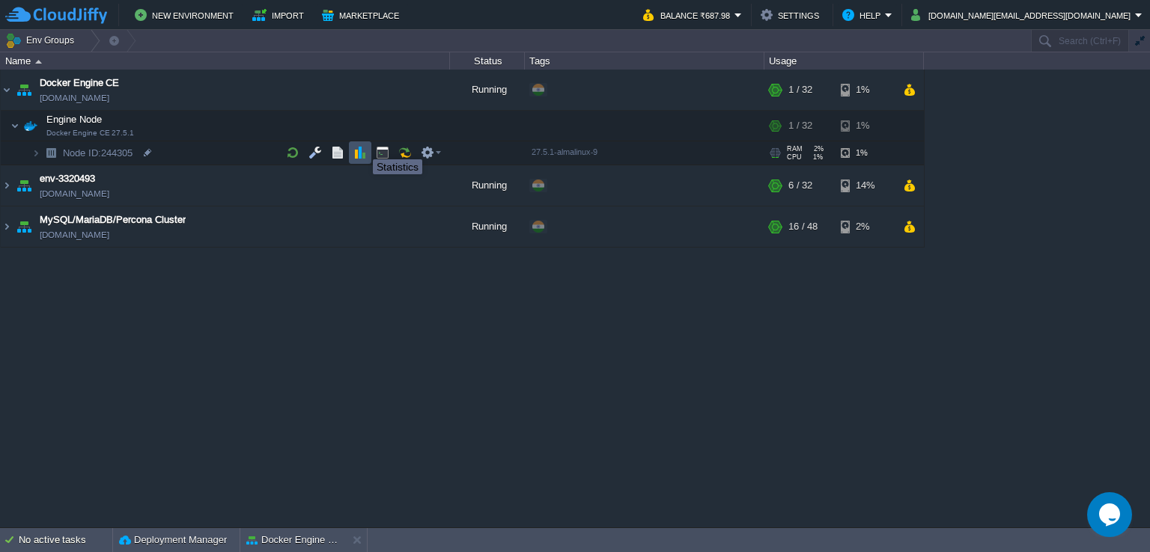
click at [362, 153] on button "button" at bounding box center [359, 152] width 13 height 13
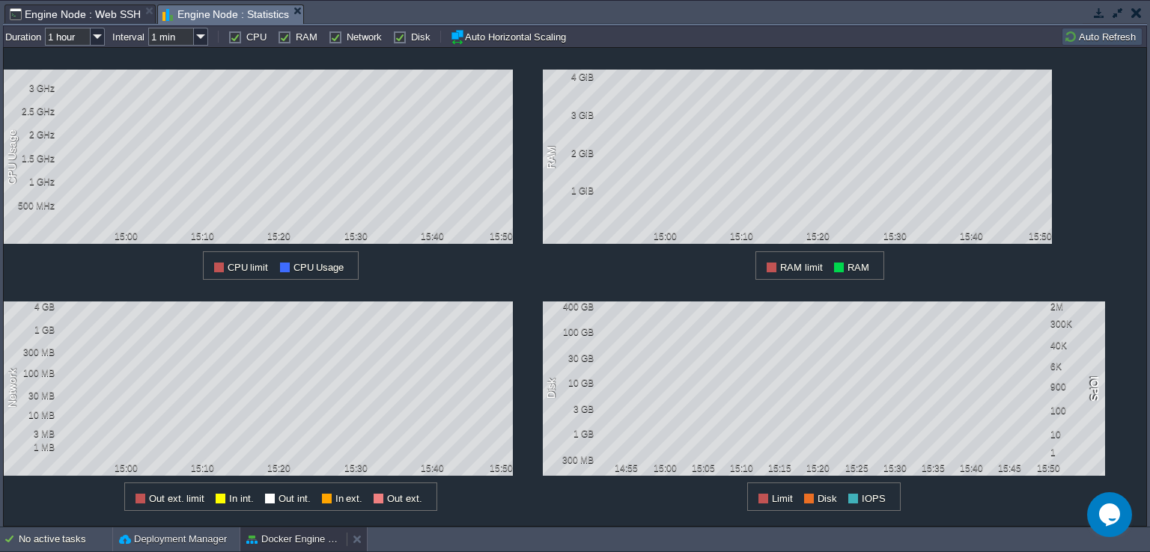
click at [308, 543] on button "Docker Engine CE" at bounding box center [293, 539] width 94 height 15
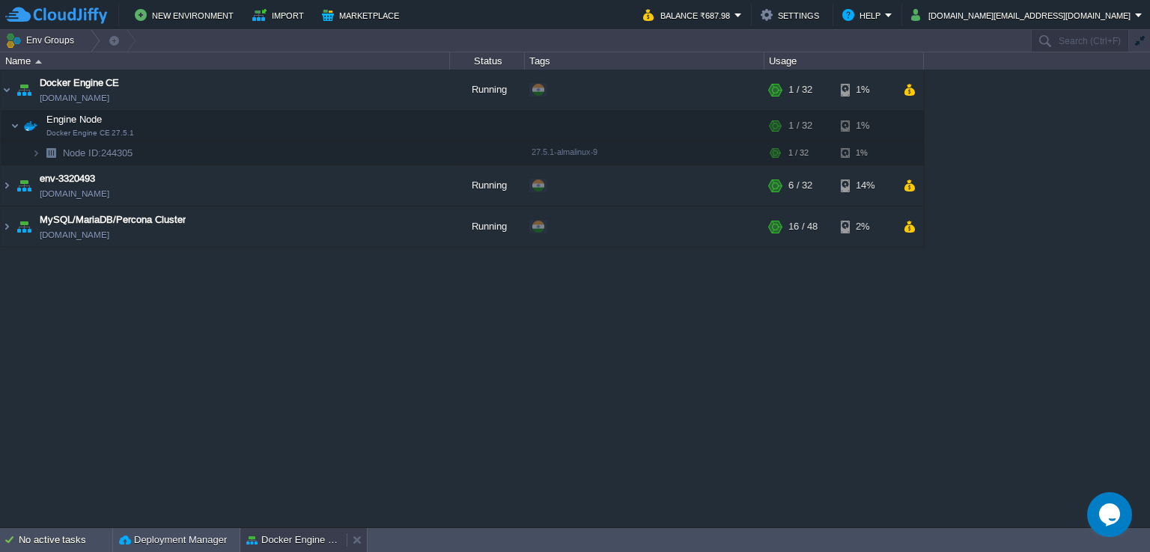
click at [314, 534] on button "Docker Engine CE" at bounding box center [293, 540] width 94 height 15
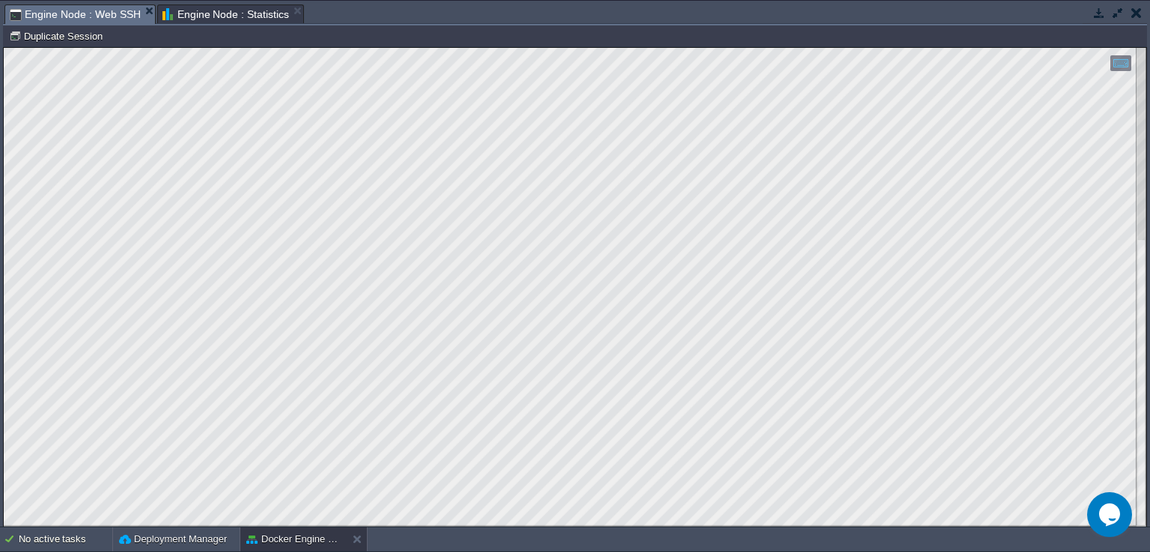
click at [80, 19] on span "Engine Node : Web SSH" at bounding box center [75, 14] width 131 height 19
type textarea "msr FAILED TO APPLY MSR MOD, HASHRATE WILL BE LOW"
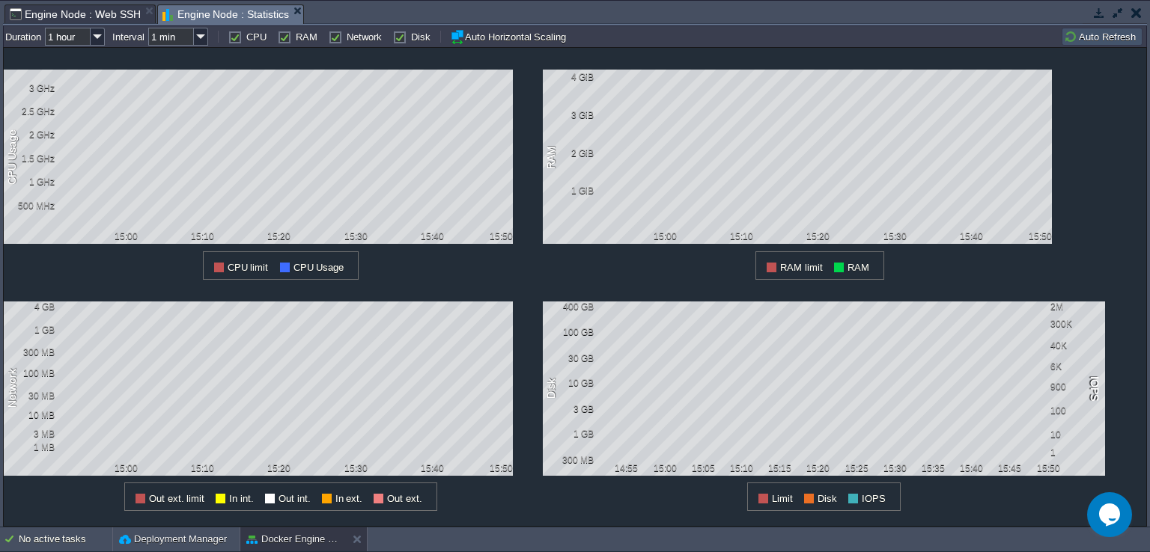
click at [235, 11] on span "Engine Node : Statistics" at bounding box center [225, 14] width 127 height 19
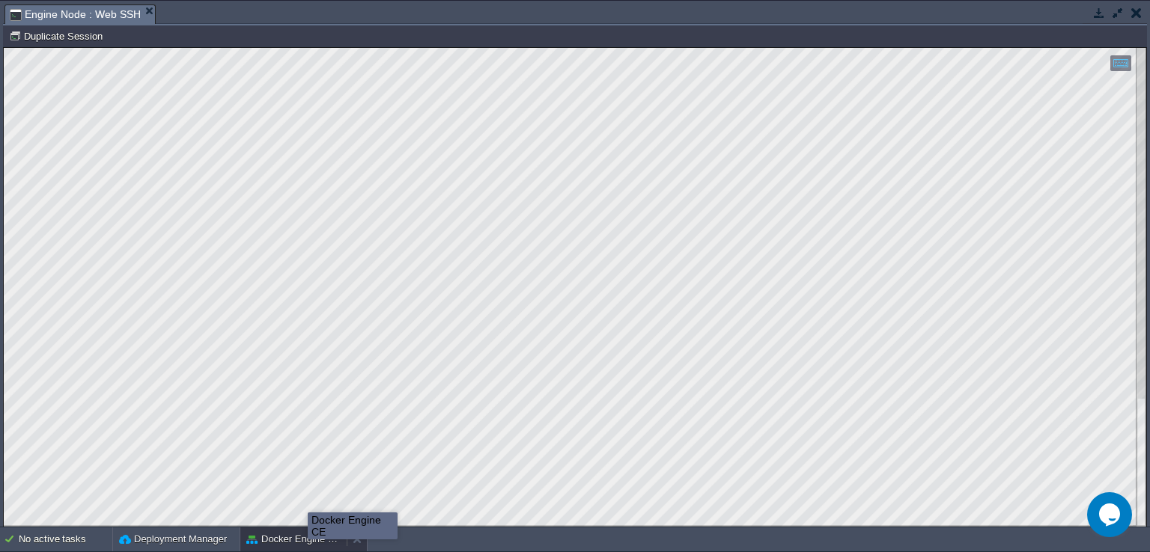
click at [308, 534] on button "Docker Engine CE" at bounding box center [293, 539] width 94 height 15
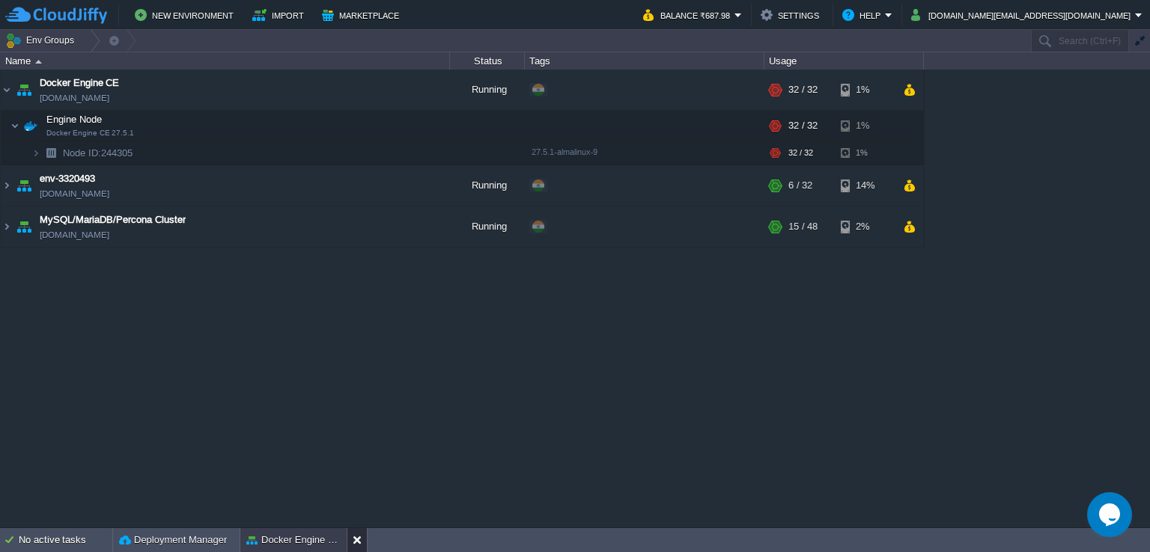
click at [354, 538] on button at bounding box center [360, 540] width 15 height 15
click at [388, 153] on button "button" at bounding box center [382, 152] width 13 height 13
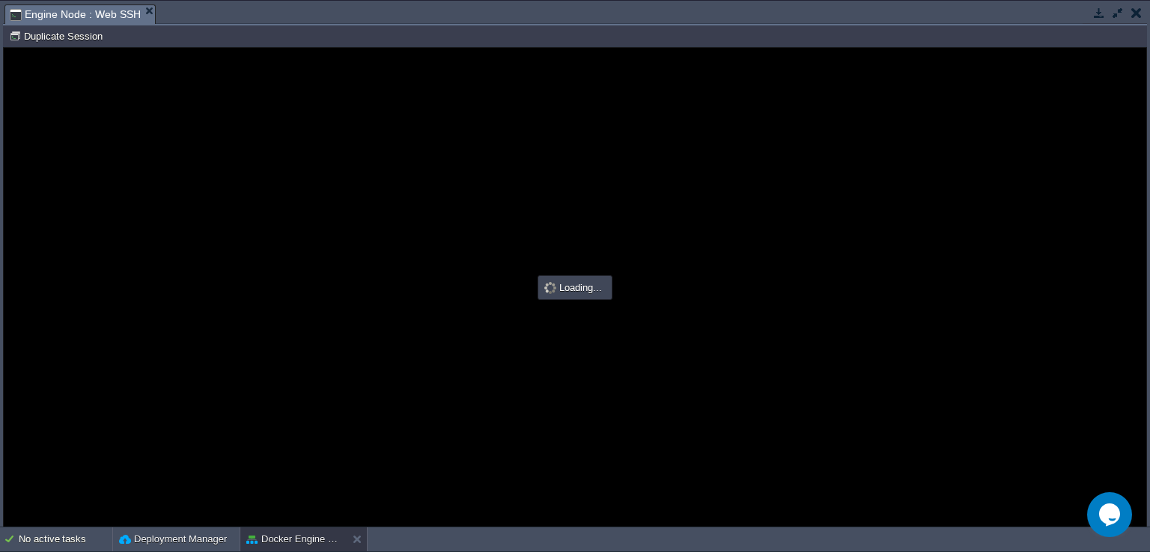
scroll to position [0, 0]
type input "#000000"
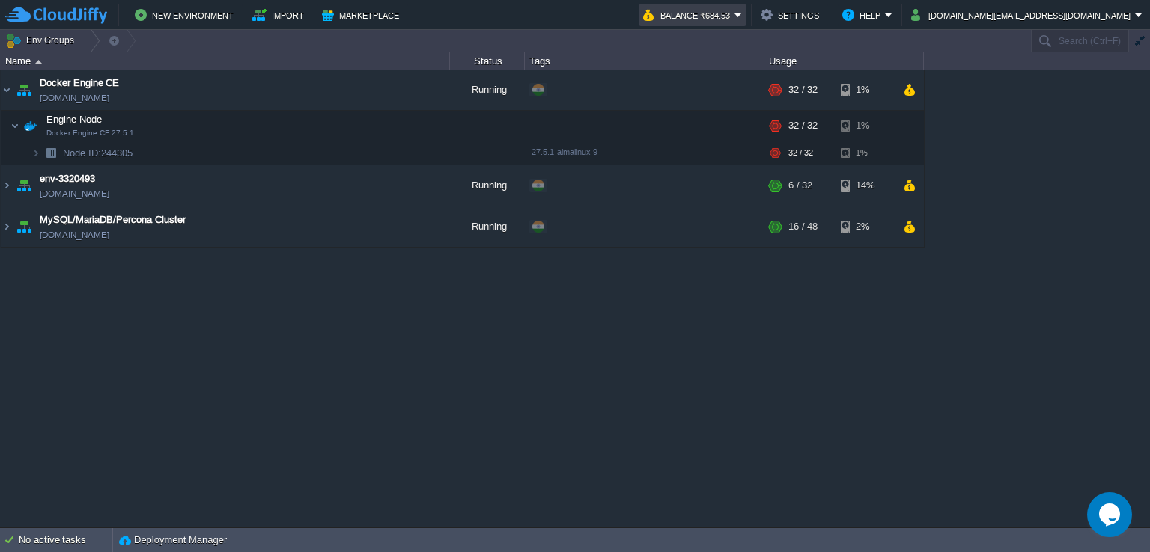
click at [742, 13] on em "Balance ₹684.53" at bounding box center [692, 15] width 99 height 18
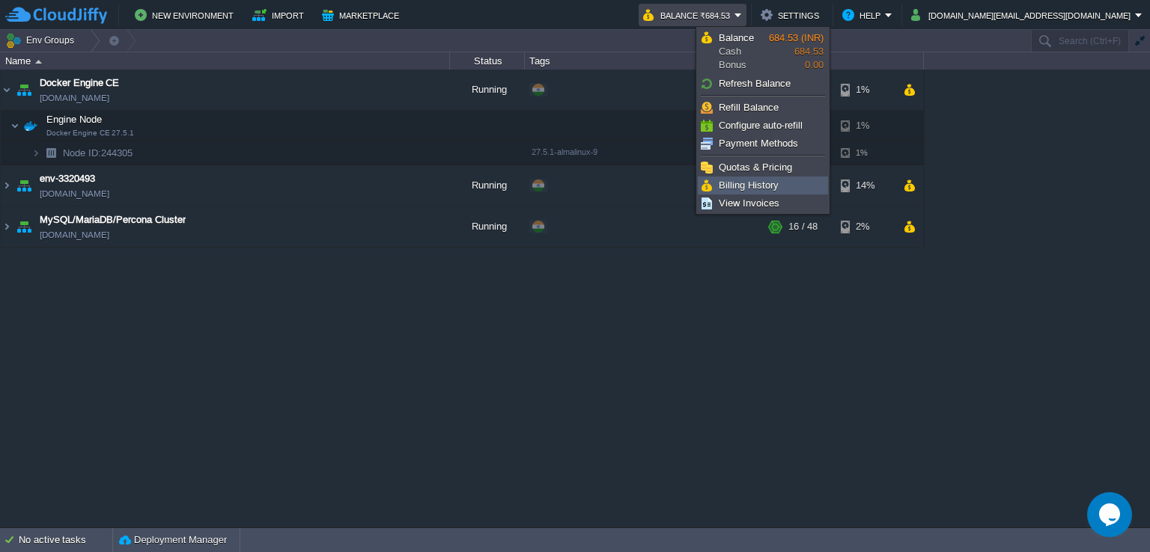
click at [745, 183] on span "Billing History" at bounding box center [749, 185] width 60 height 11
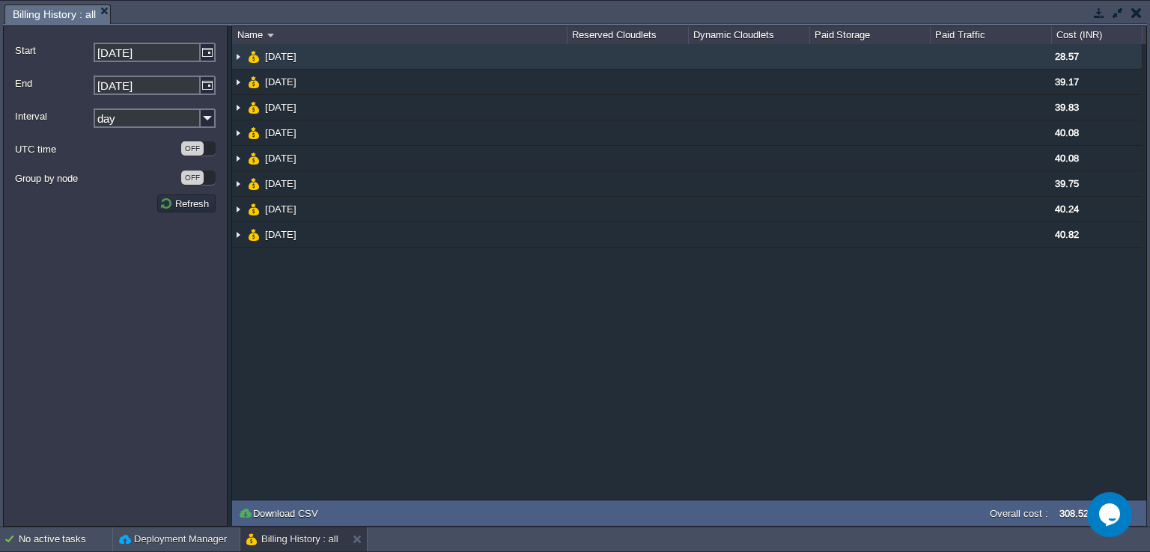
click at [240, 57] on img at bounding box center [238, 56] width 12 height 25
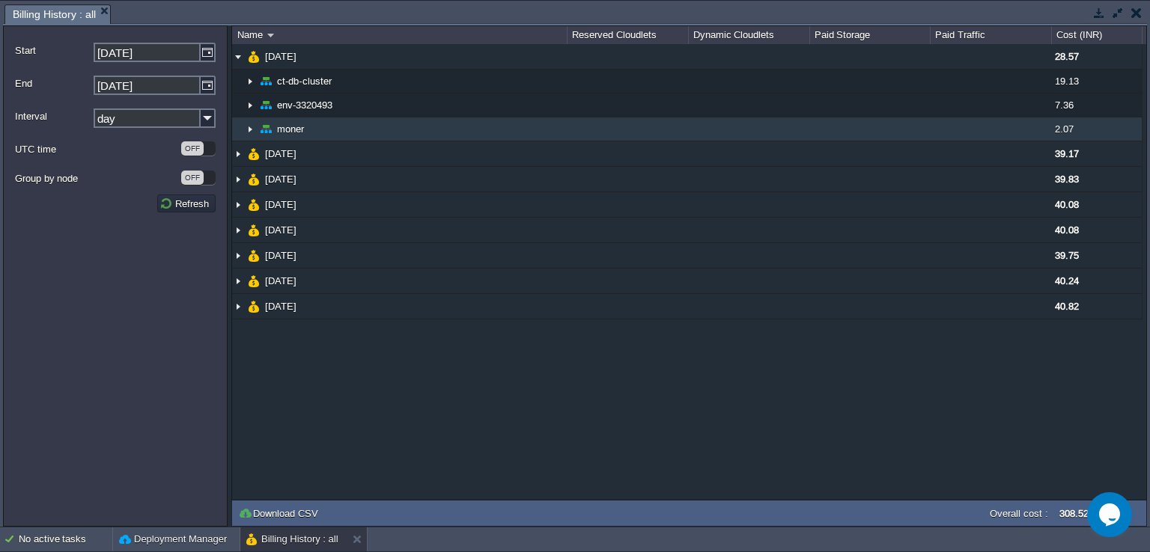
click at [251, 129] on img at bounding box center [250, 129] width 12 height 23
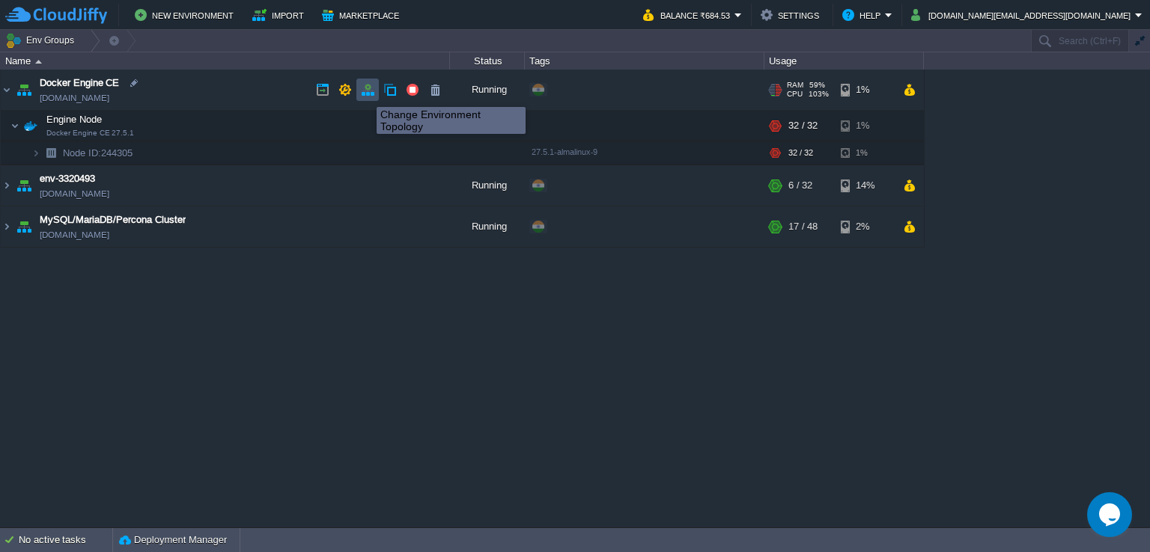
click at [367, 85] on button "button" at bounding box center [367, 89] width 13 height 13
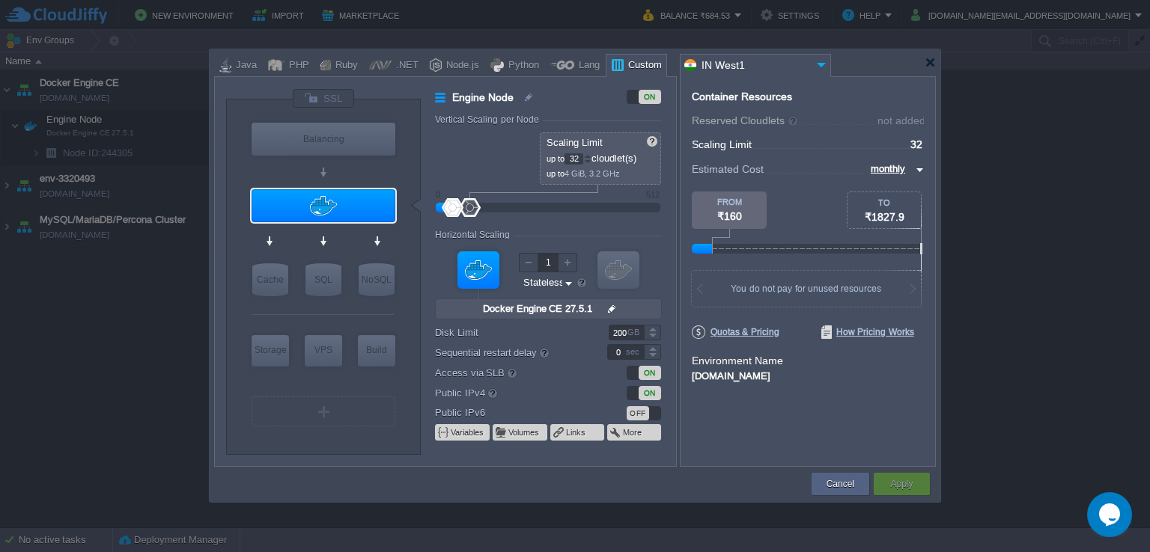
click at [451, 208] on div at bounding box center [453, 207] width 22 height 19
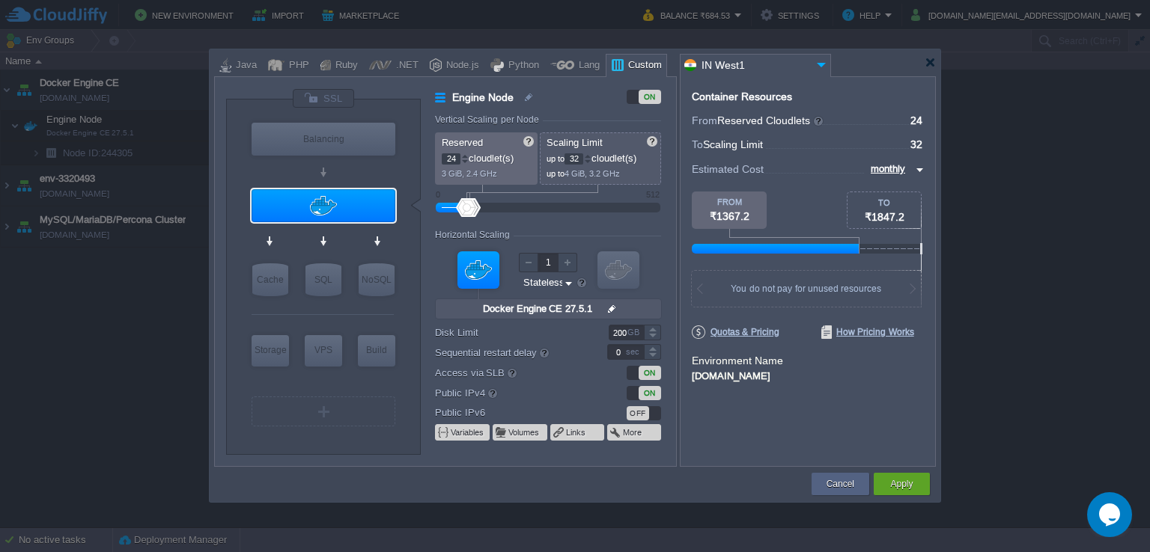
drag, startPoint x: 451, startPoint y: 208, endPoint x: 466, endPoint y: 207, distance: 15.8
click at [466, 207] on div at bounding box center [467, 207] width 22 height 19
click at [463, 153] on div at bounding box center [464, 155] width 7 height 5
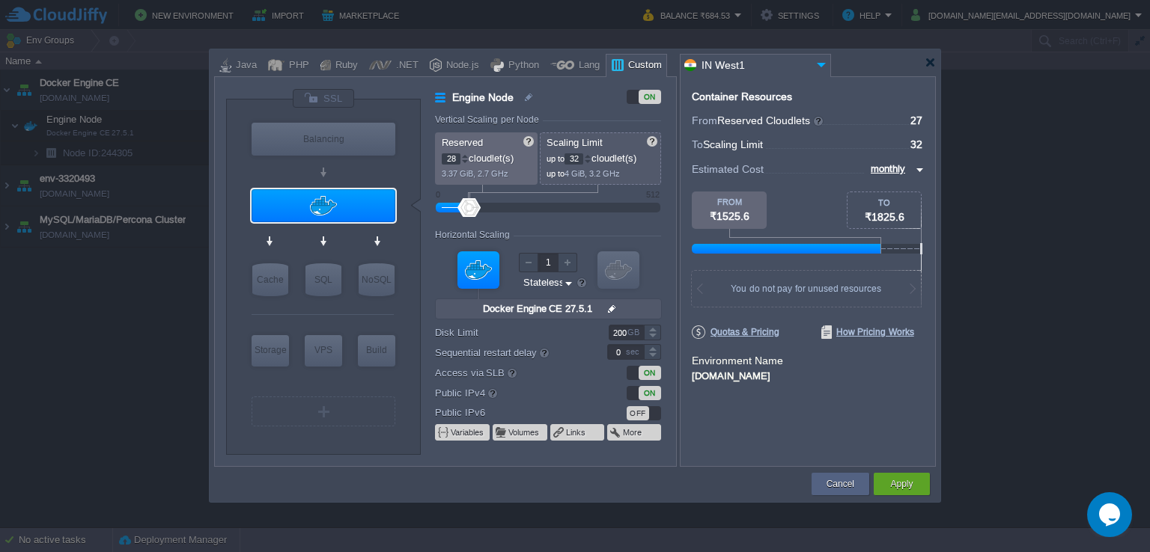
click at [463, 153] on div at bounding box center [464, 155] width 7 height 5
type input "32"
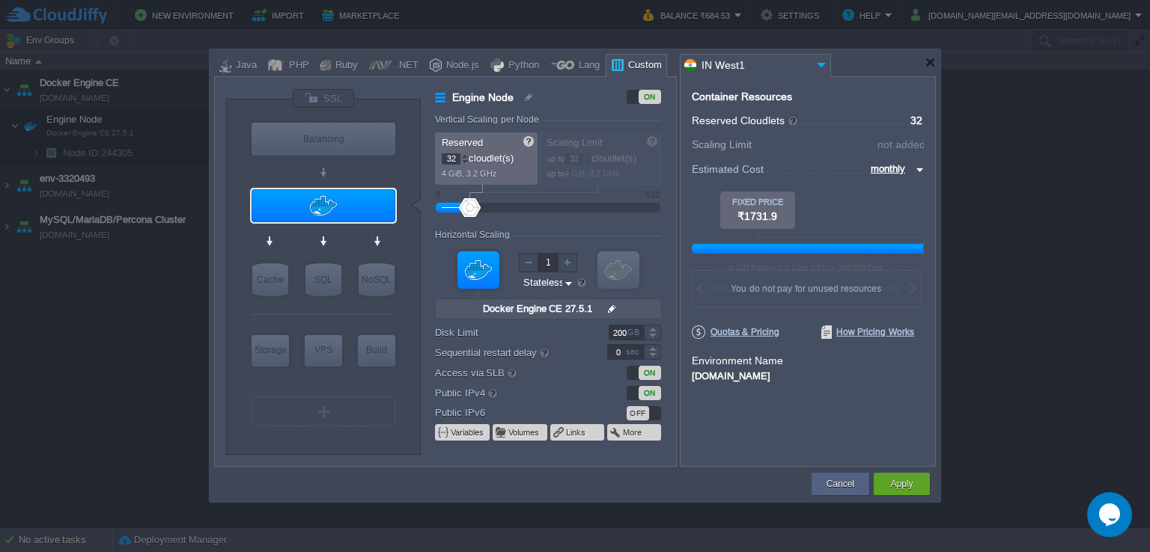
click at [463, 153] on div at bounding box center [464, 155] width 7 height 5
click at [900, 487] on button "Apply" at bounding box center [901, 484] width 22 height 15
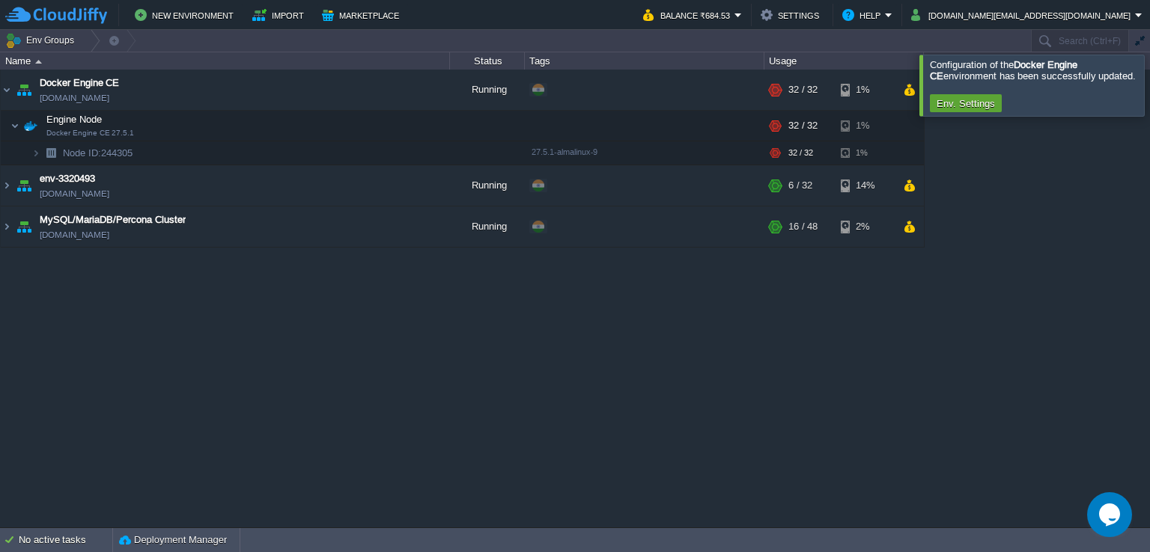
click at [1149, 82] on div at bounding box center [1168, 85] width 0 height 61
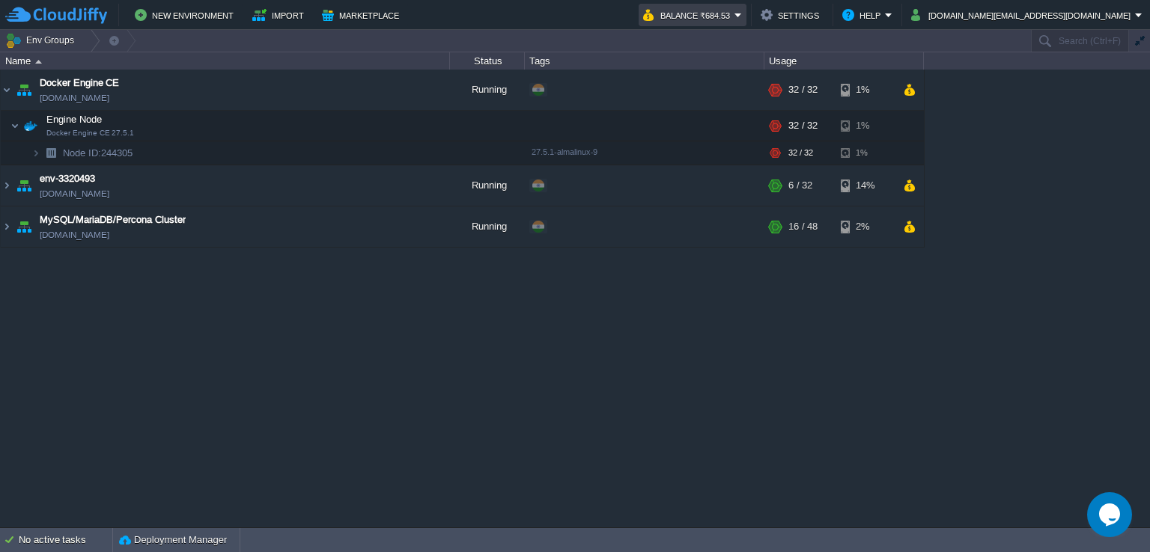
click at [742, 14] on em "Balance ₹684.53" at bounding box center [692, 15] width 99 height 18
click at [728, 403] on div "Docker Engine CE [DOMAIN_NAME] Running + Add to Env Group RAM 59% CPU 98% 32 / …" at bounding box center [575, 299] width 1150 height 458
click at [361, 159] on button "button" at bounding box center [359, 152] width 13 height 13
click at [374, 153] on td at bounding box center [382, 152] width 22 height 22
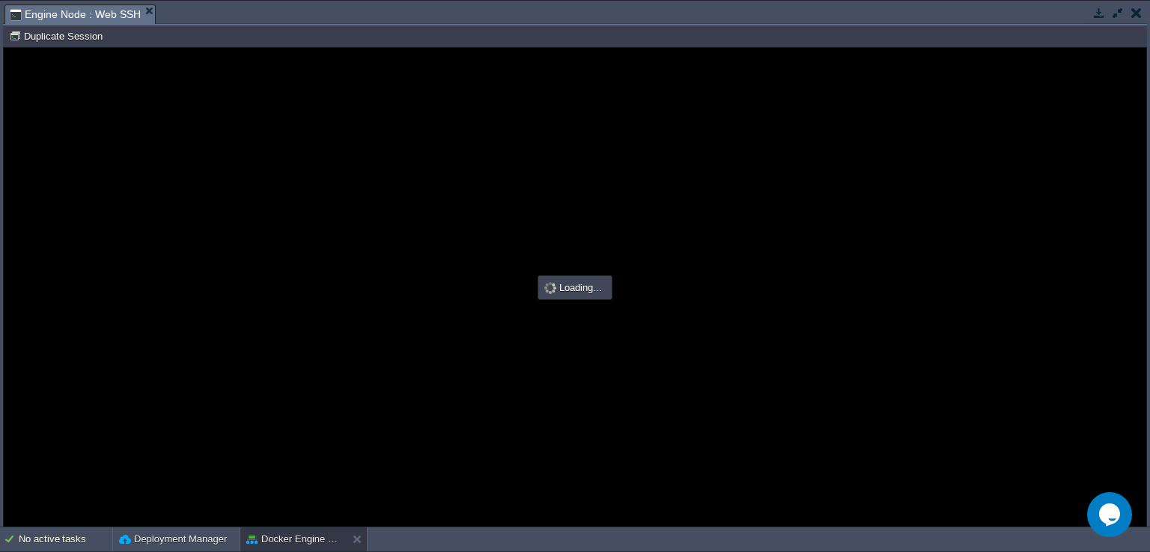
type input "#000000"
